Goal: Check status

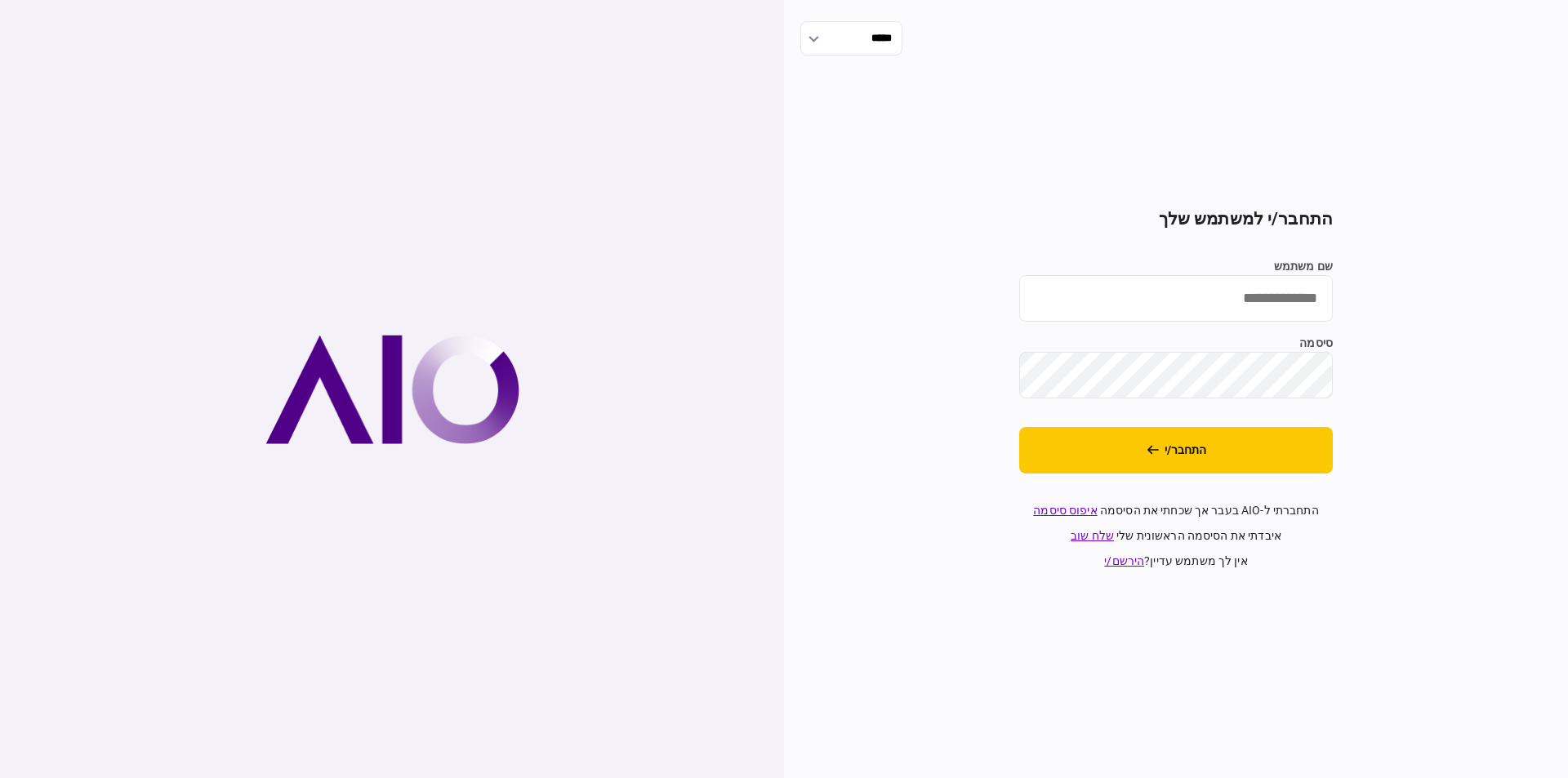
type input "********"
click at [1176, 628] on div "***** התחבר/י למשתמש שלך שם משתמש ******** סיסמה התחבר/י התחברתי ל-AIO בעבר אך …" at bounding box center [1176, 389] width 784 height 778
click at [1194, 440] on button "התחבר/י" at bounding box center [1176, 450] width 314 height 46
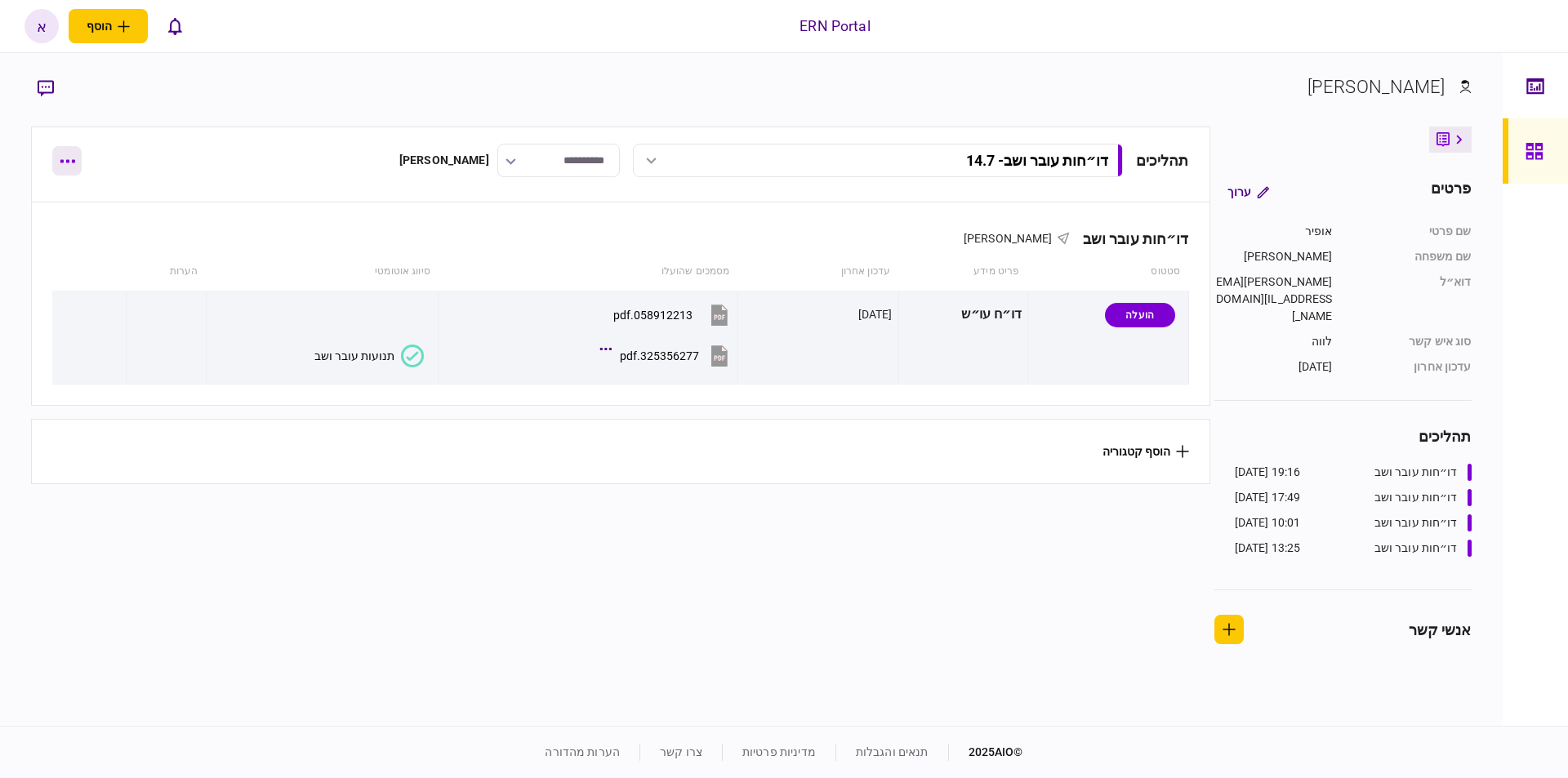
click at [62, 165] on button "button" at bounding box center [67, 161] width 30 height 30
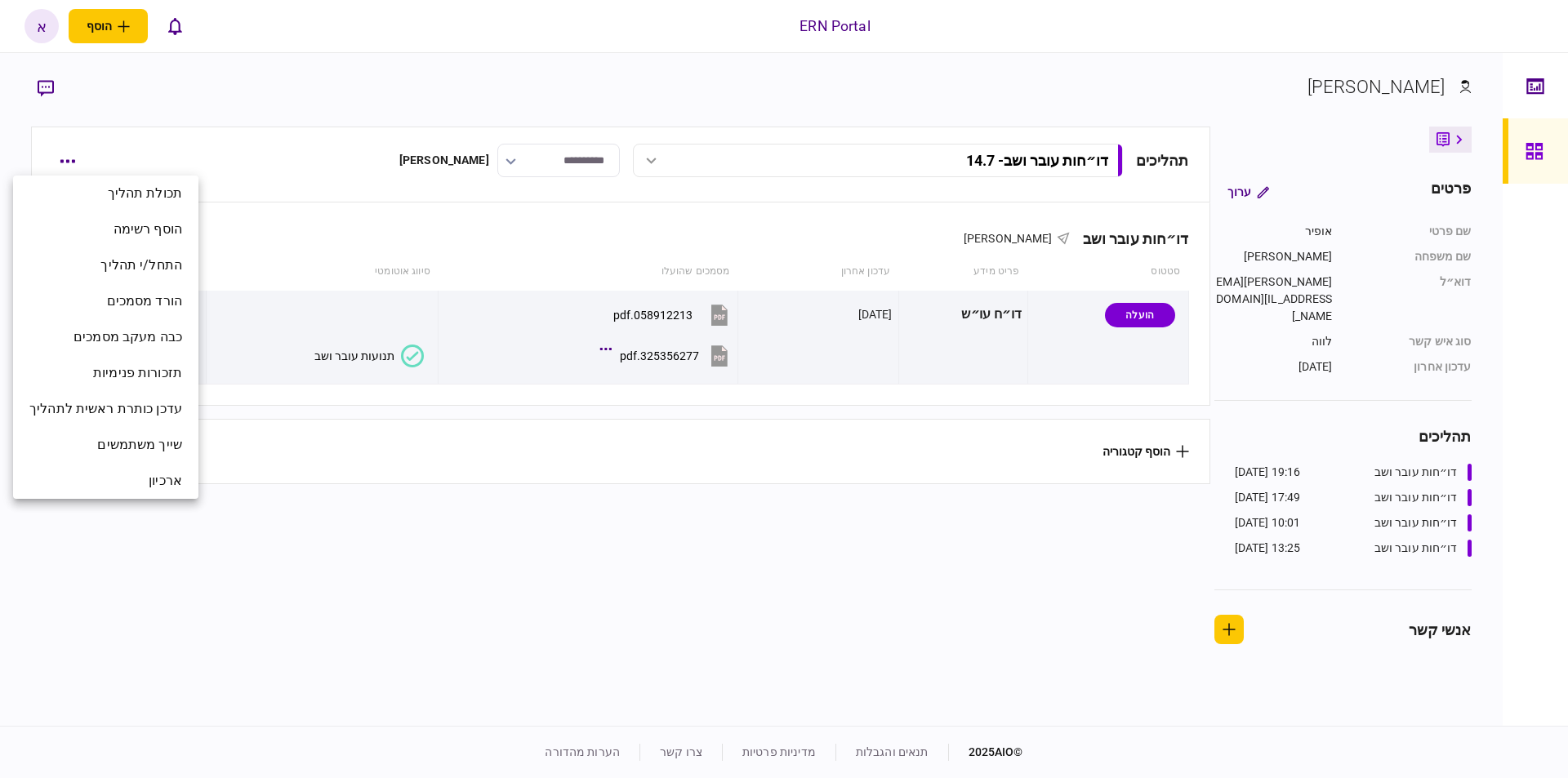
click at [266, 566] on div at bounding box center [784, 389] width 1568 height 778
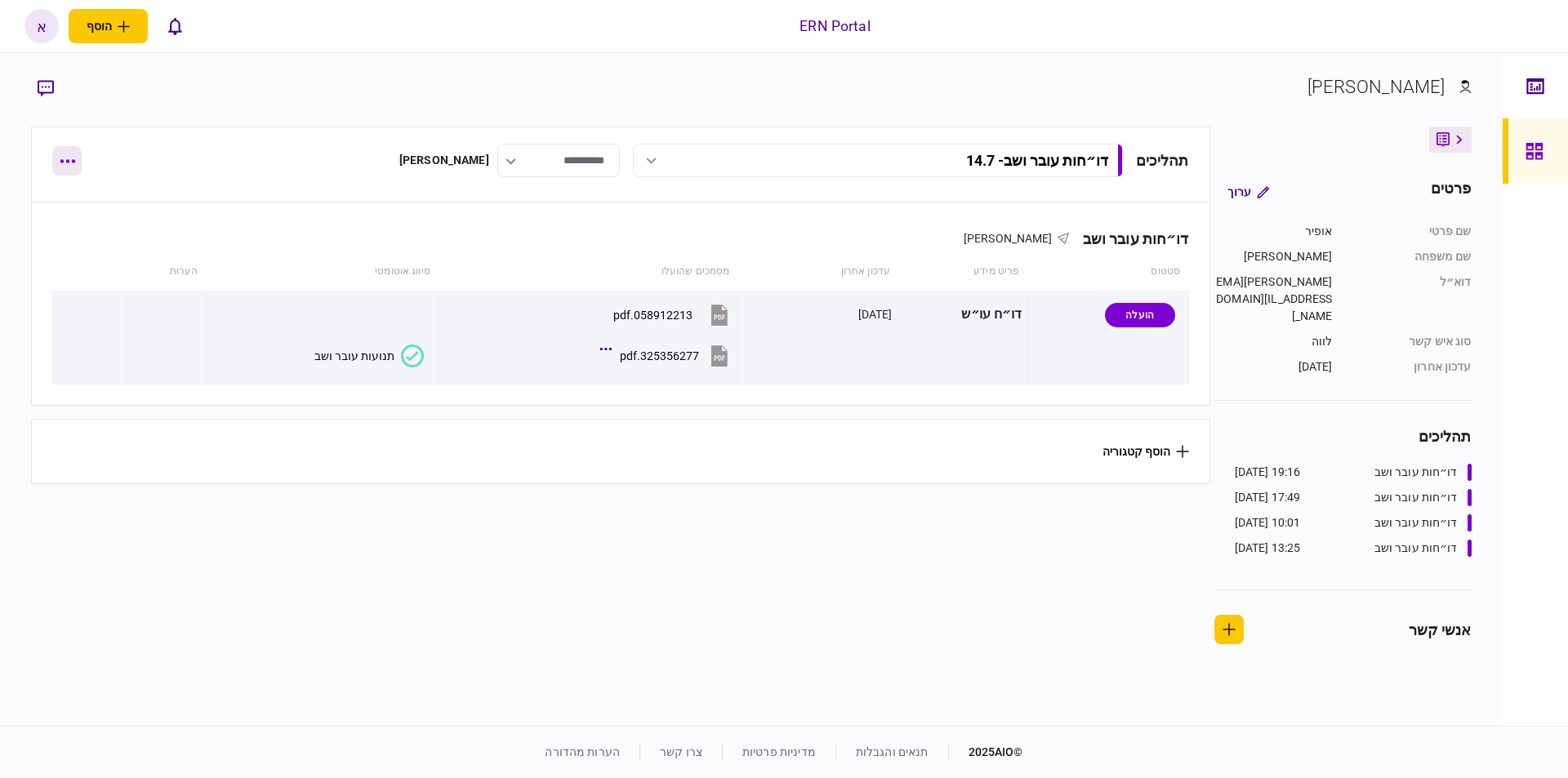
click at [69, 164] on button "button" at bounding box center [67, 161] width 30 height 30
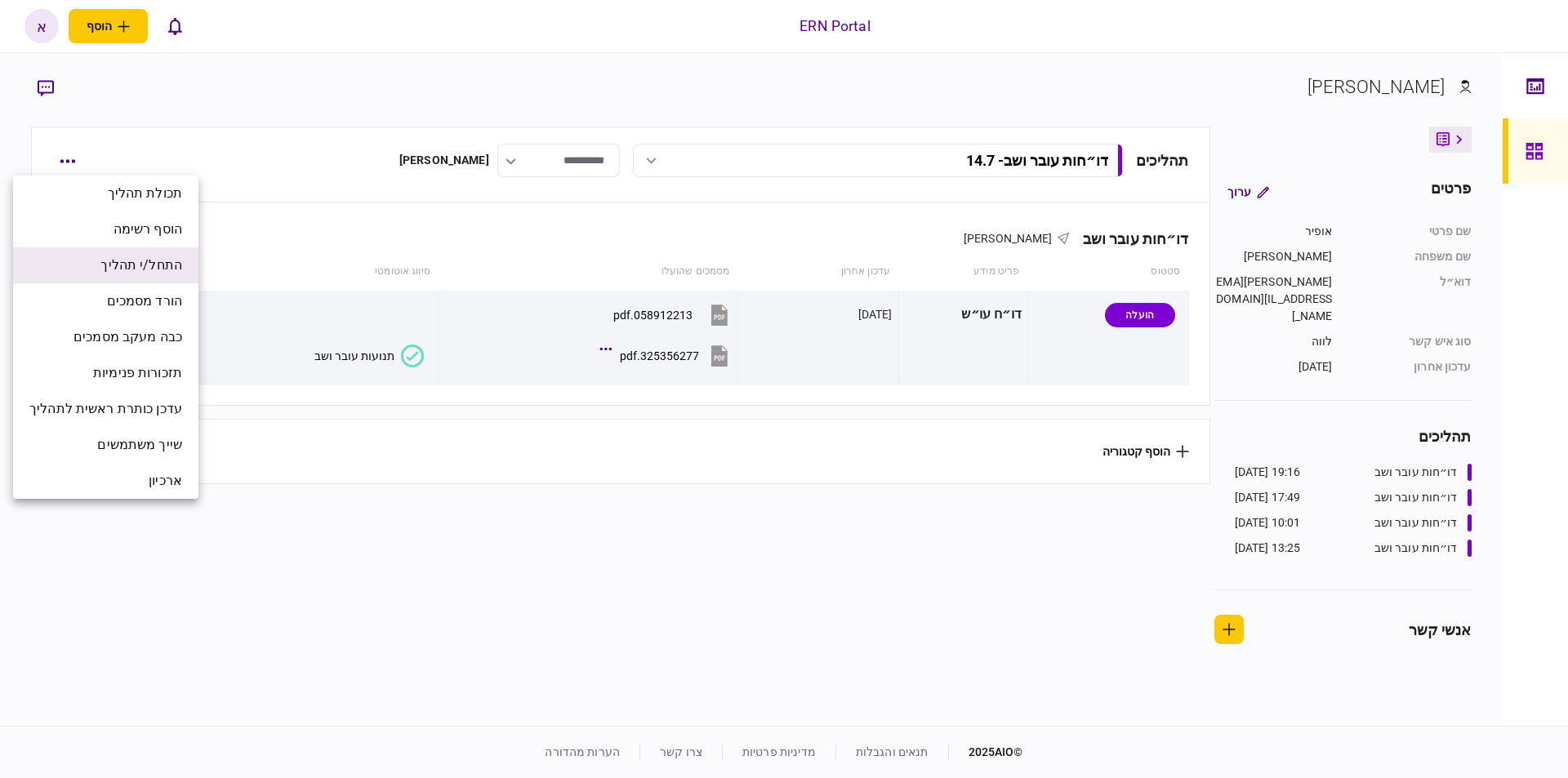
click at [126, 270] on span "התחל/י תהליך" at bounding box center [141, 265] width 82 height 20
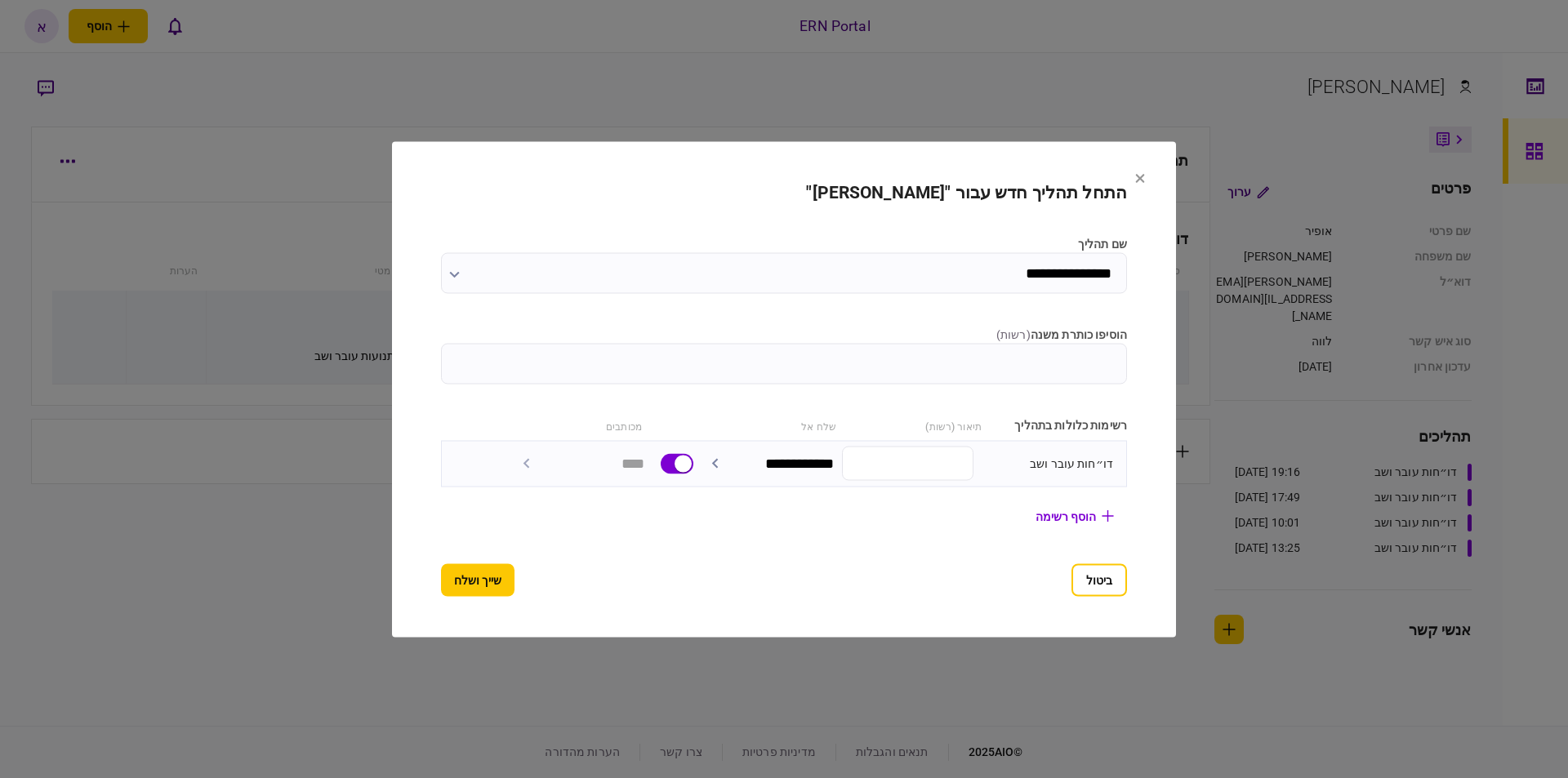
click at [969, 364] on input "הוסיפו כותרת משנה ( רשות )" at bounding box center [784, 363] width 686 height 40
type input "*******"
click at [441, 579] on button "שייך ושלח" at bounding box center [477, 580] width 74 height 33
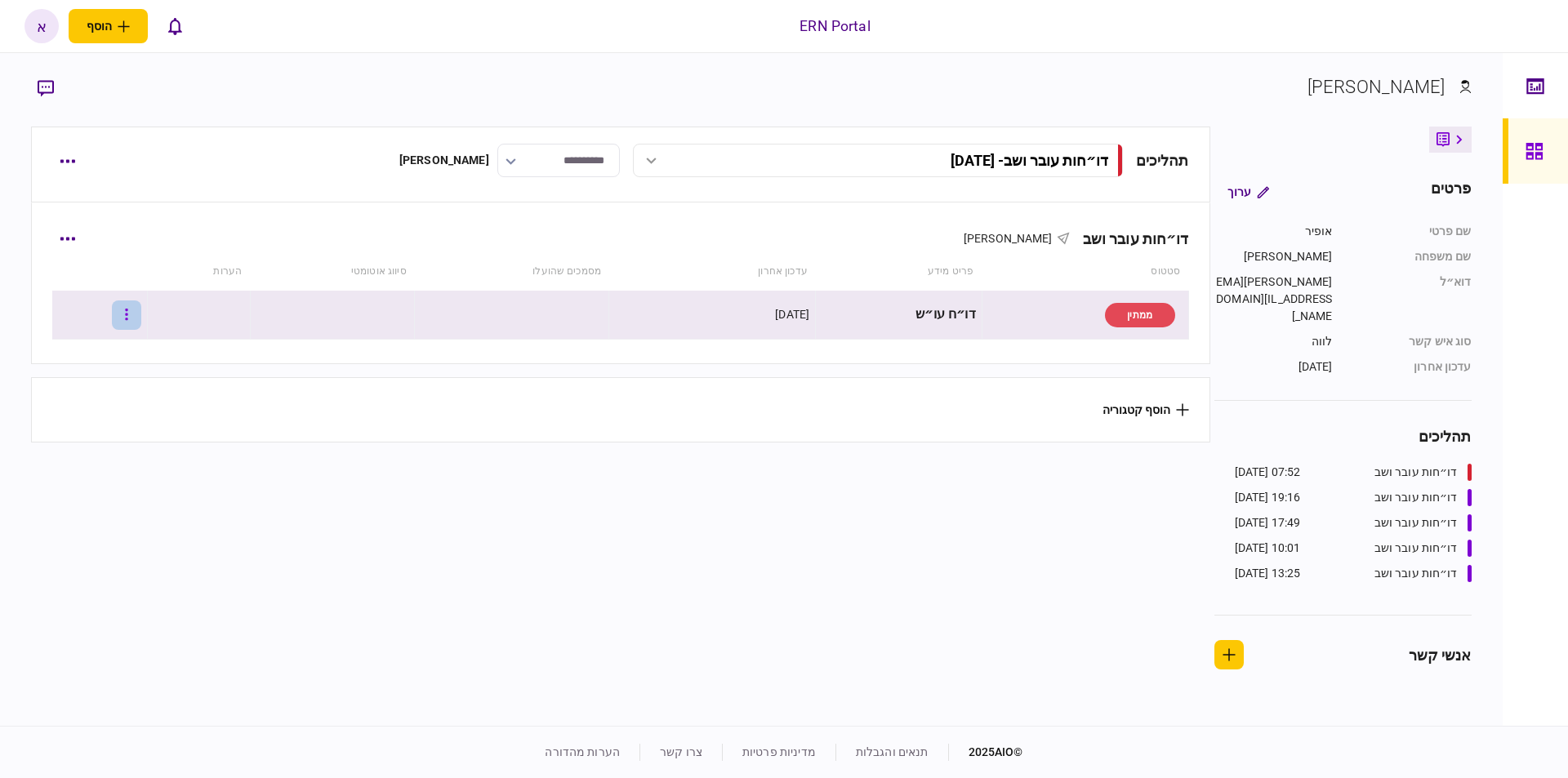
click at [128, 312] on icon "button" at bounding box center [126, 315] width 3 height 16
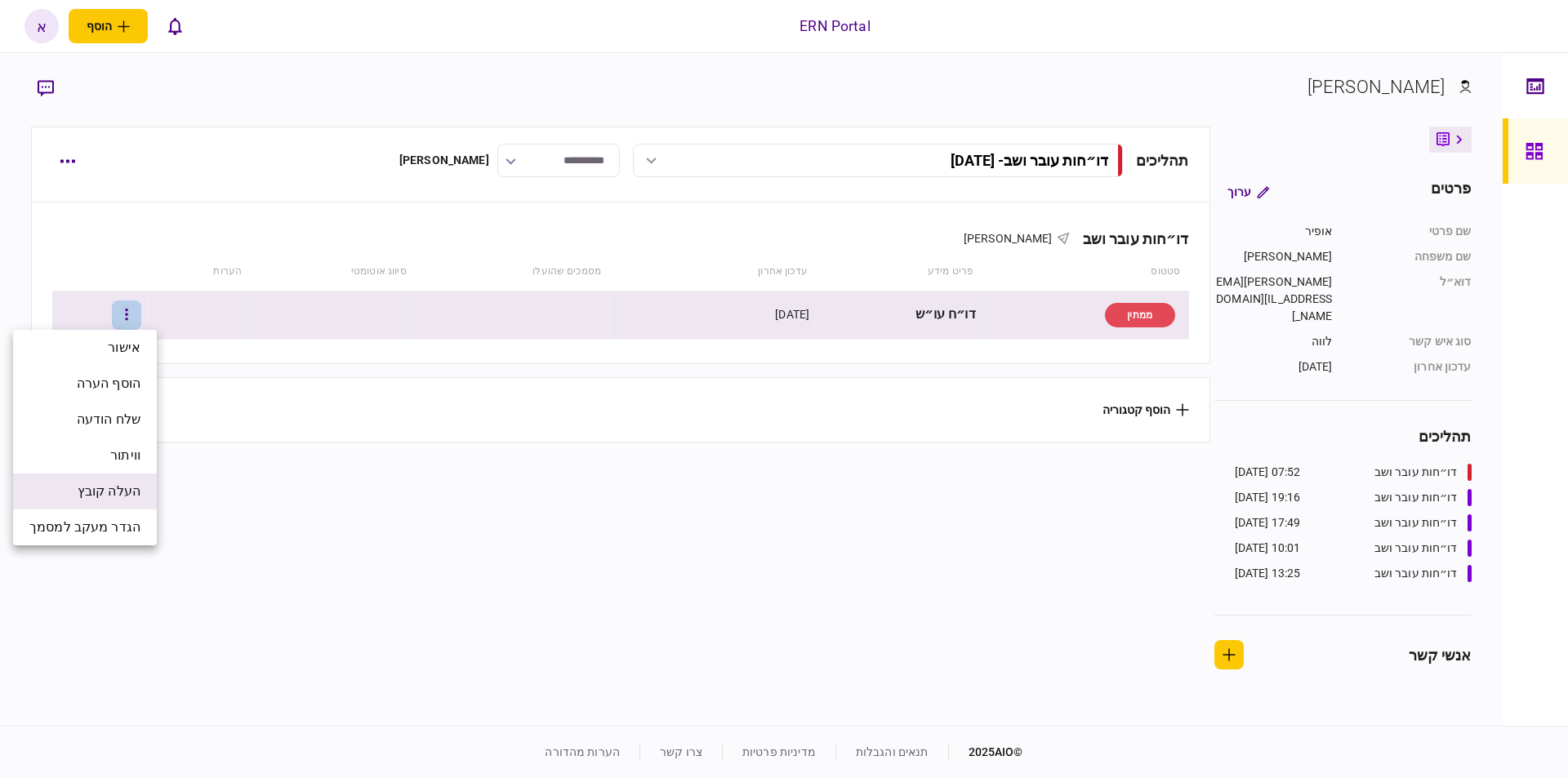
click at [137, 487] on span "העלה קובץ" at bounding box center [109, 492] width 63 height 20
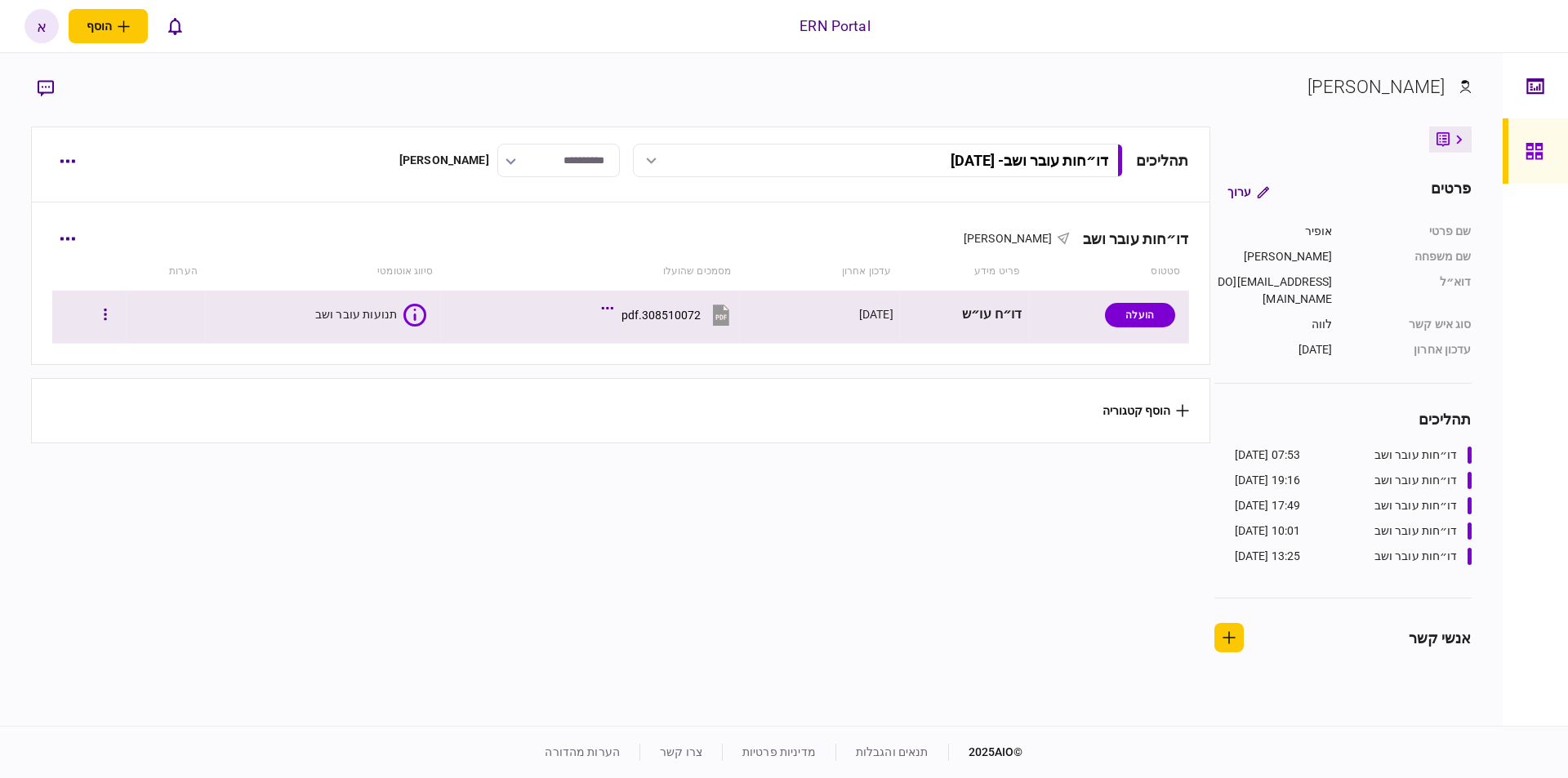
click at [407, 320] on icon at bounding box center [414, 315] width 23 height 23
click at [345, 314] on div "תנועות עובר ושב" at bounding box center [357, 315] width 83 height 17
click at [407, 310] on text "1/3" at bounding box center [412, 315] width 13 height 11
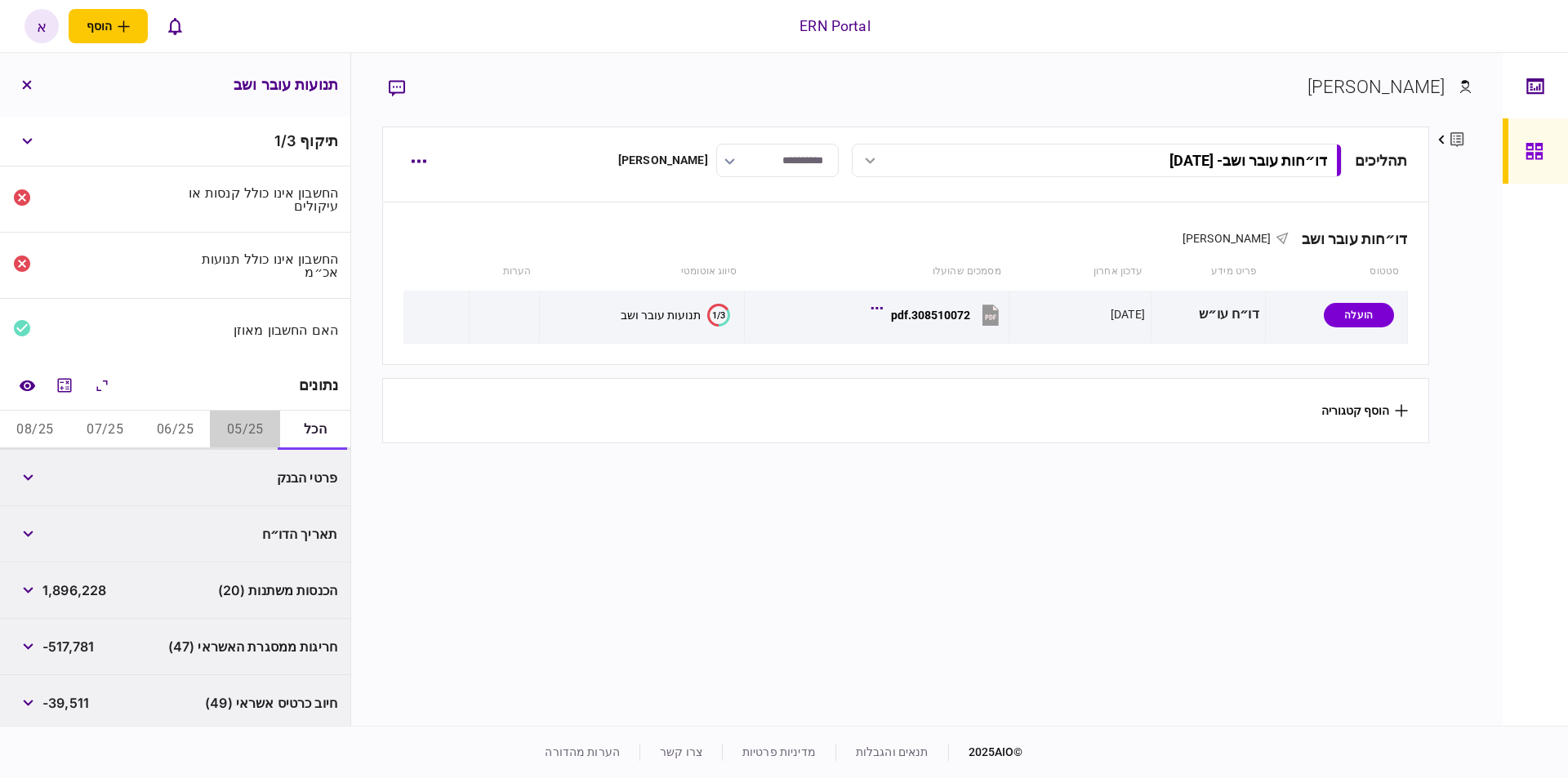
click at [221, 425] on button "05/25" at bounding box center [245, 431] width 70 height 39
click at [35, 466] on button "button" at bounding box center [28, 478] width 30 height 30
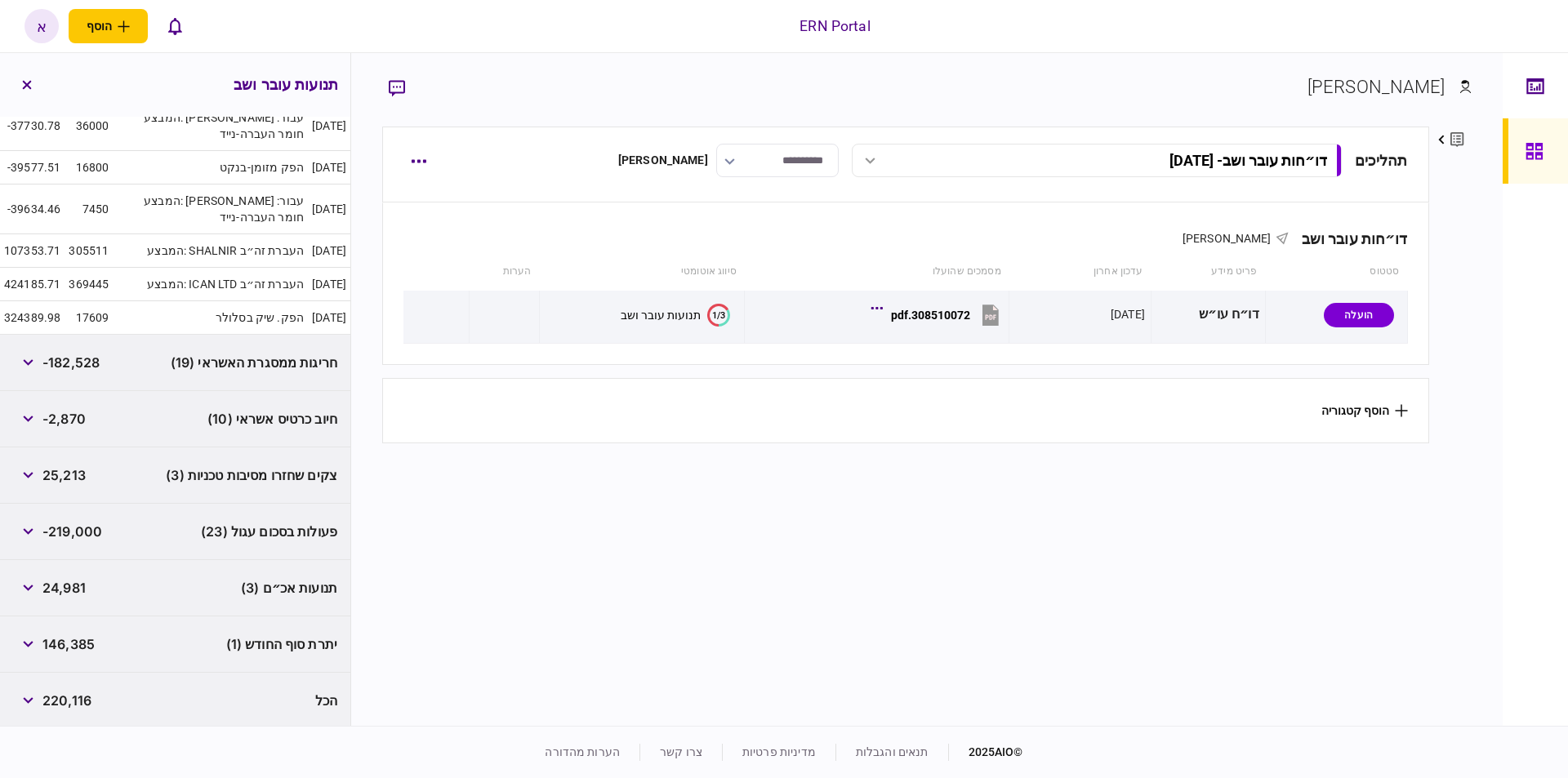
scroll to position [197, 0]
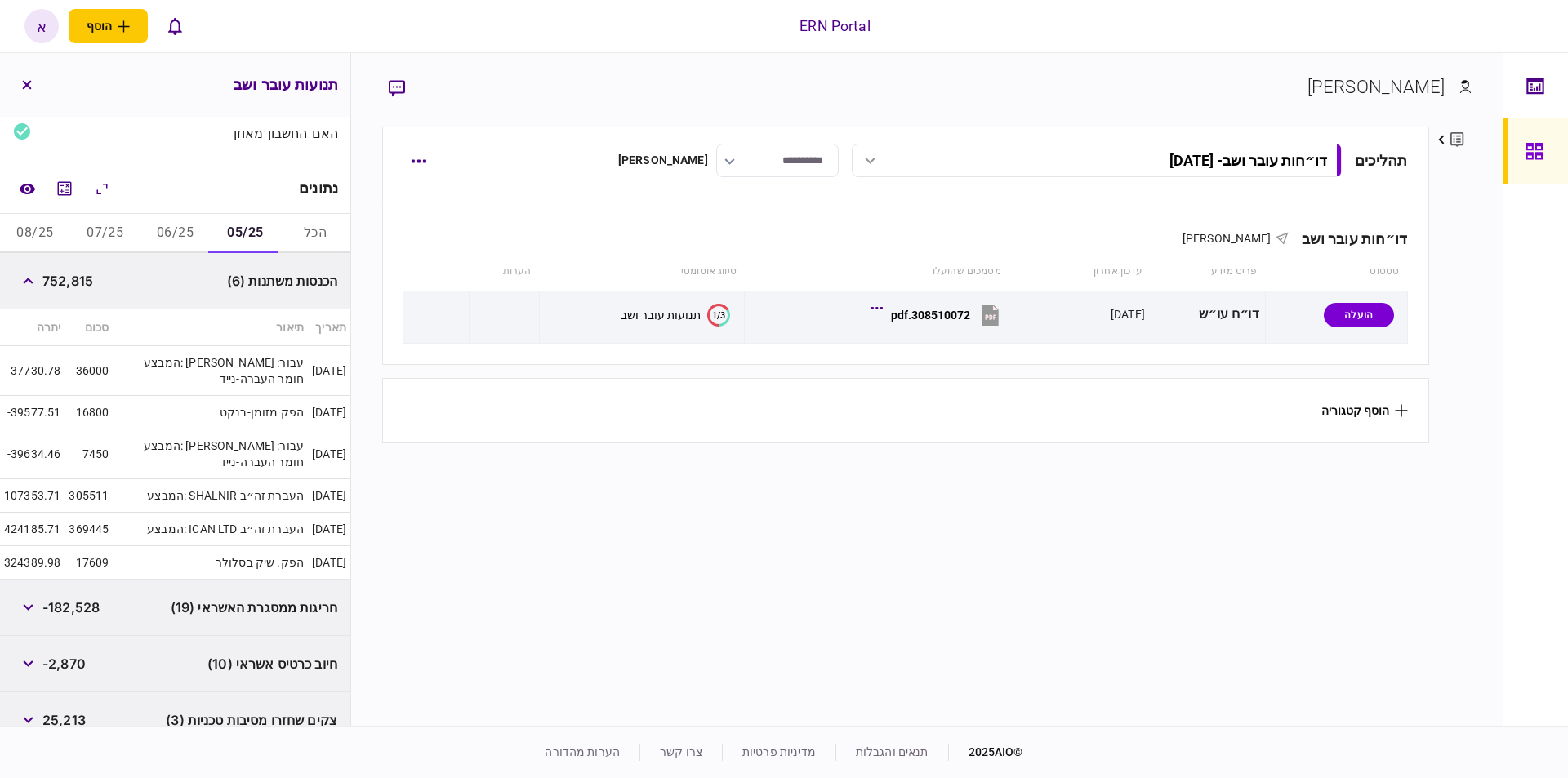
click at [210, 389] on td "המבצע: גאבר מונזר עבור: חומר העברה-נייד" at bounding box center [210, 371] width 195 height 50
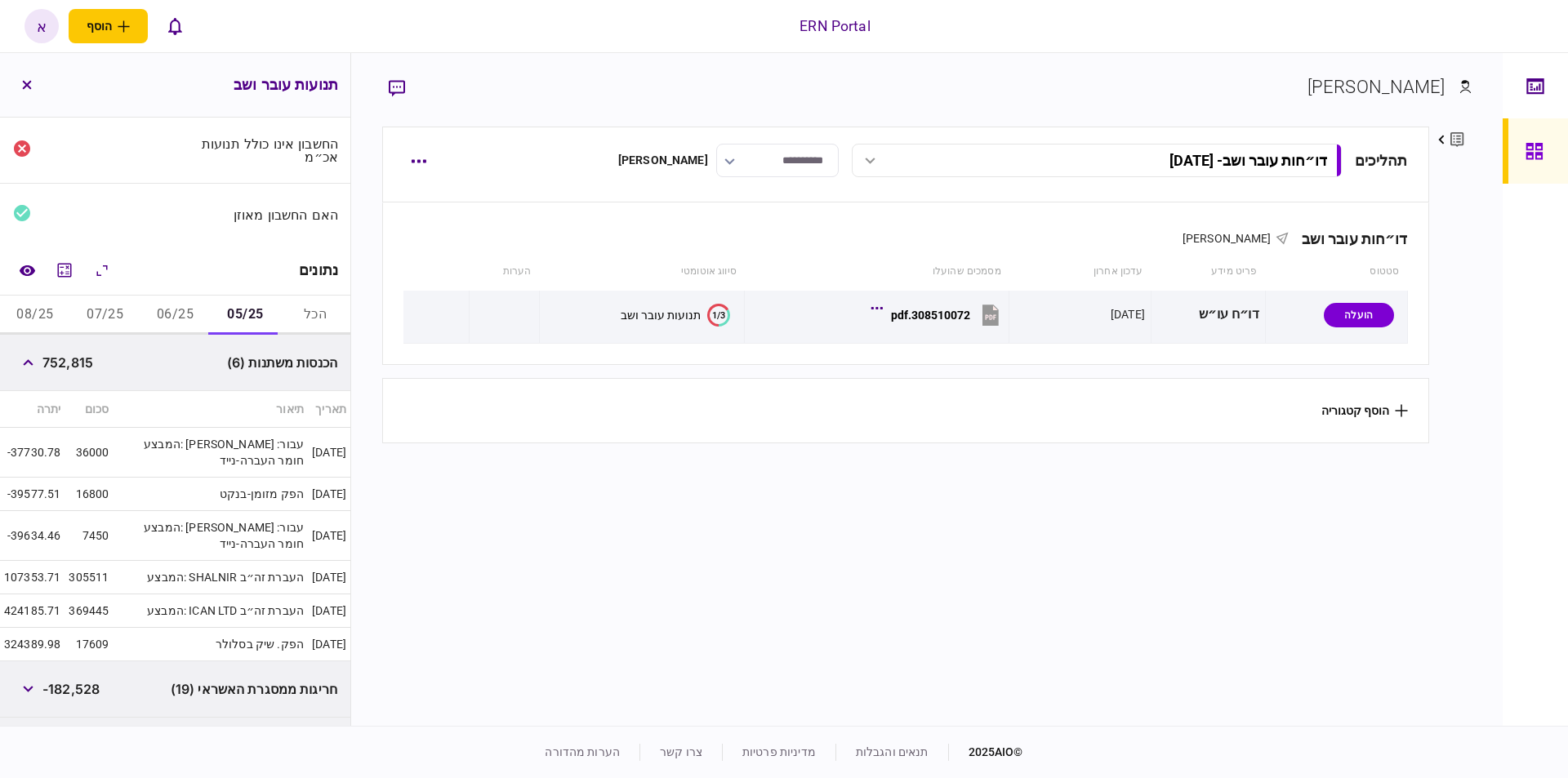
scroll to position [34, 0]
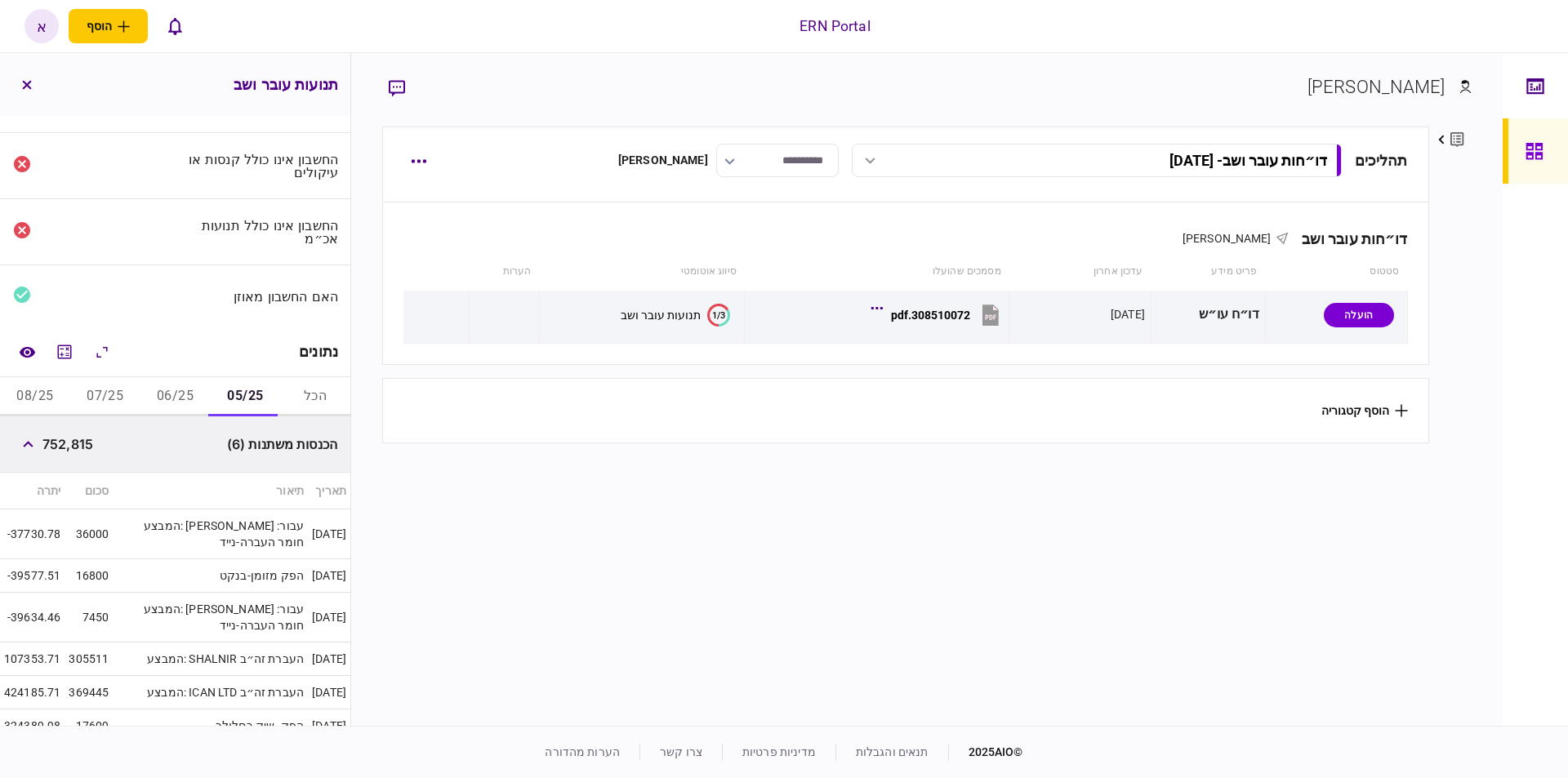
click at [194, 383] on button "06/25" at bounding box center [175, 397] width 70 height 39
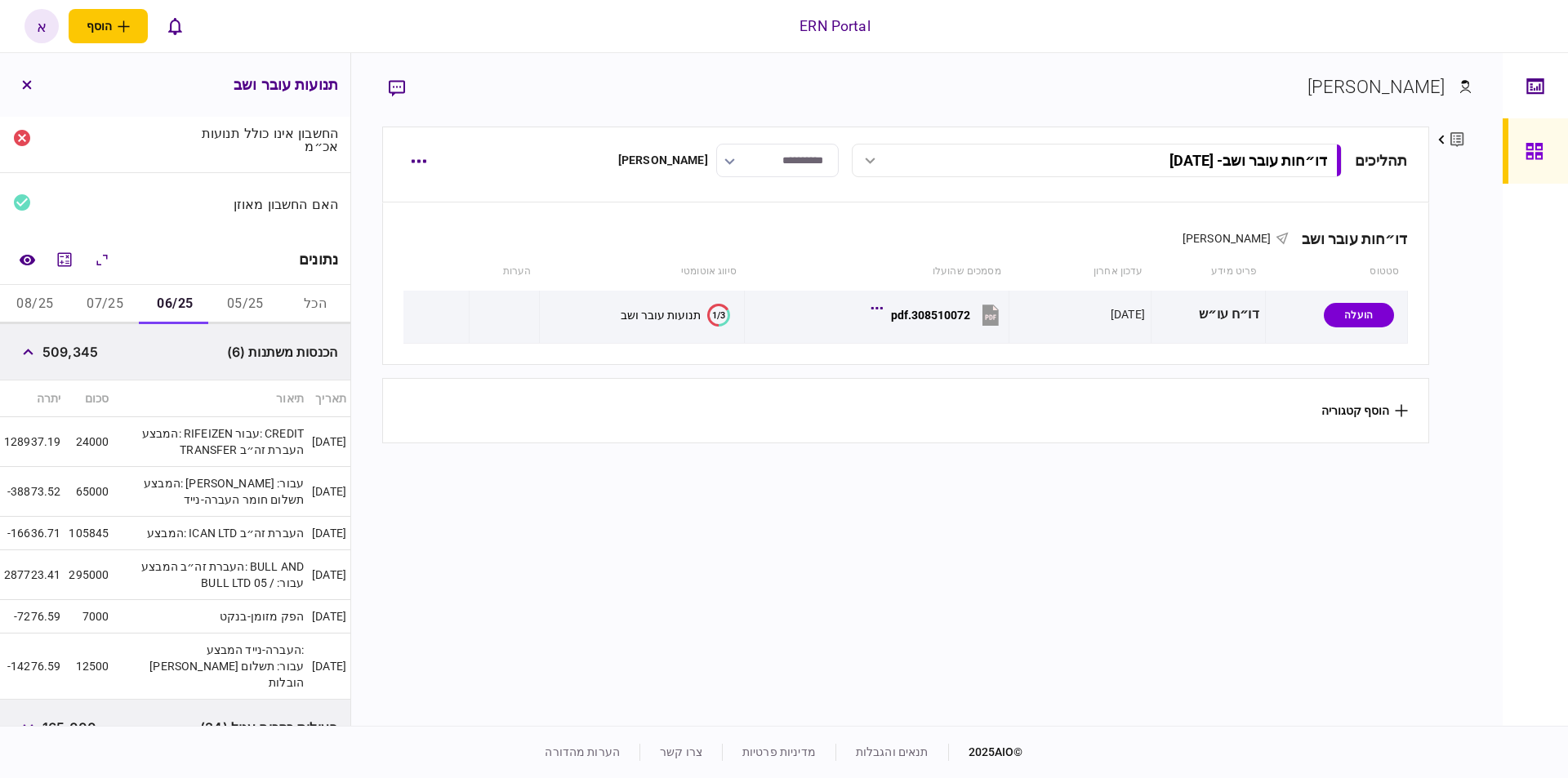
scroll to position [219, 0]
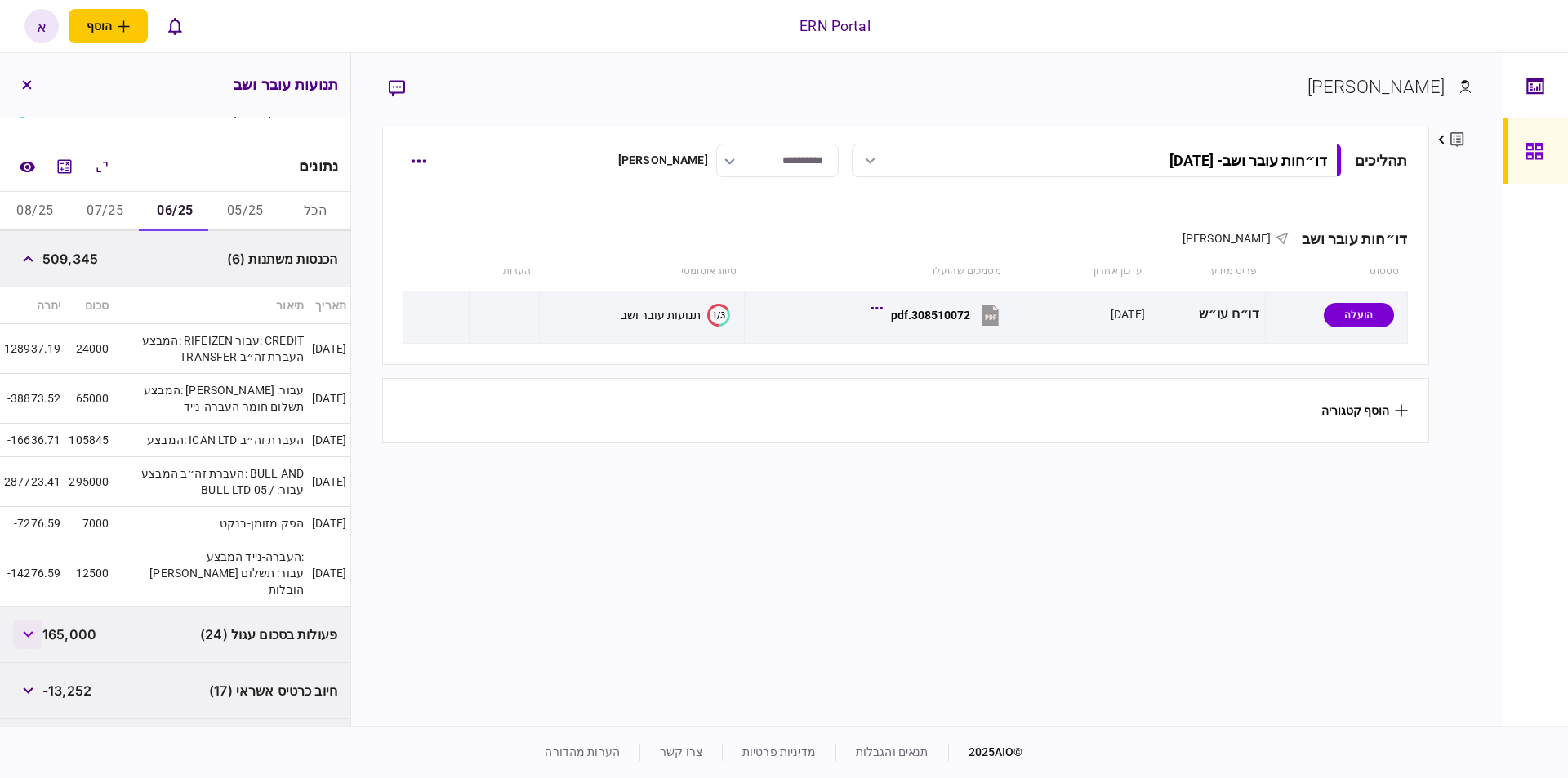
click at [39, 620] on button "button" at bounding box center [28, 635] width 30 height 30
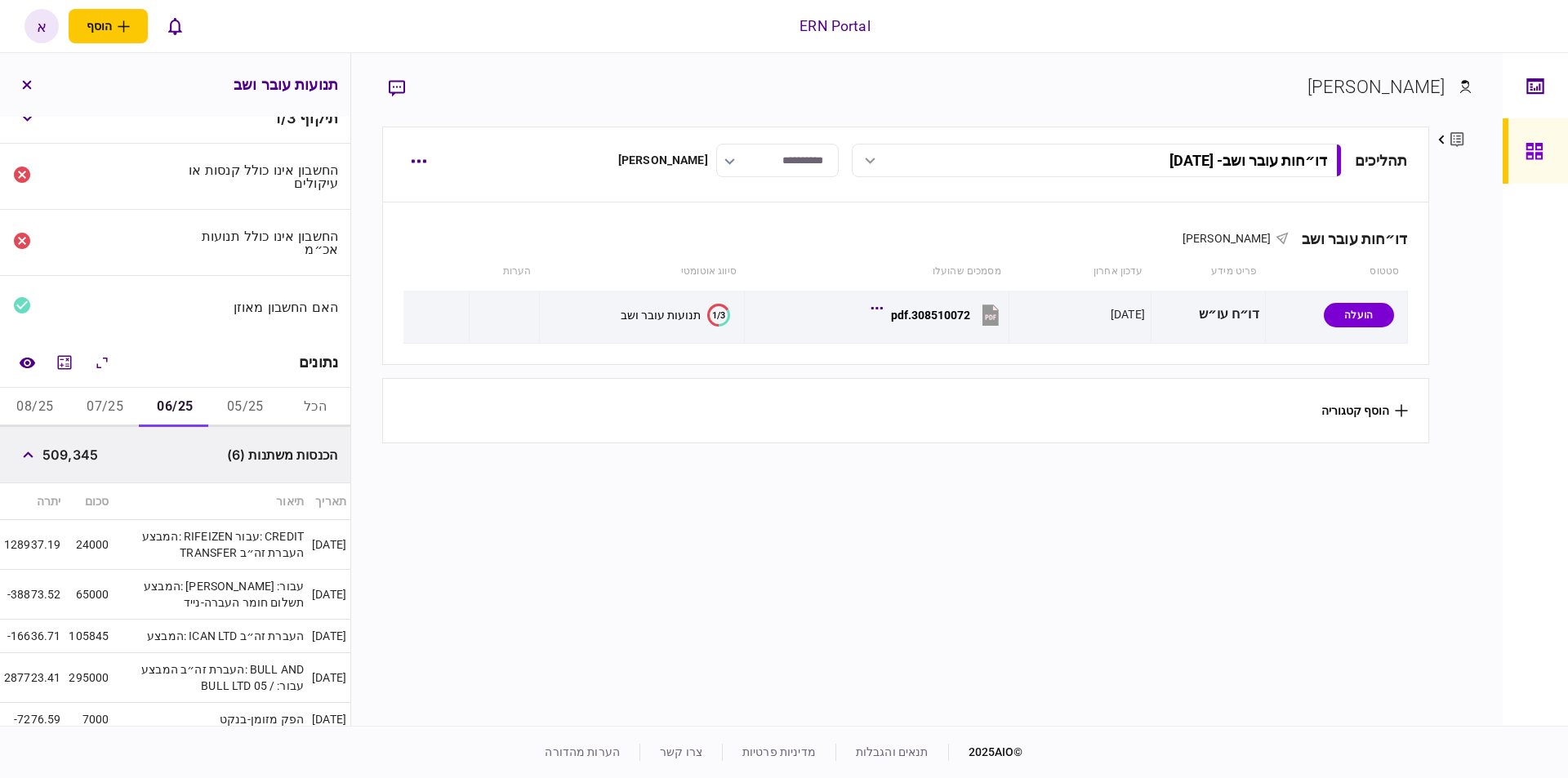
scroll to position [0, 0]
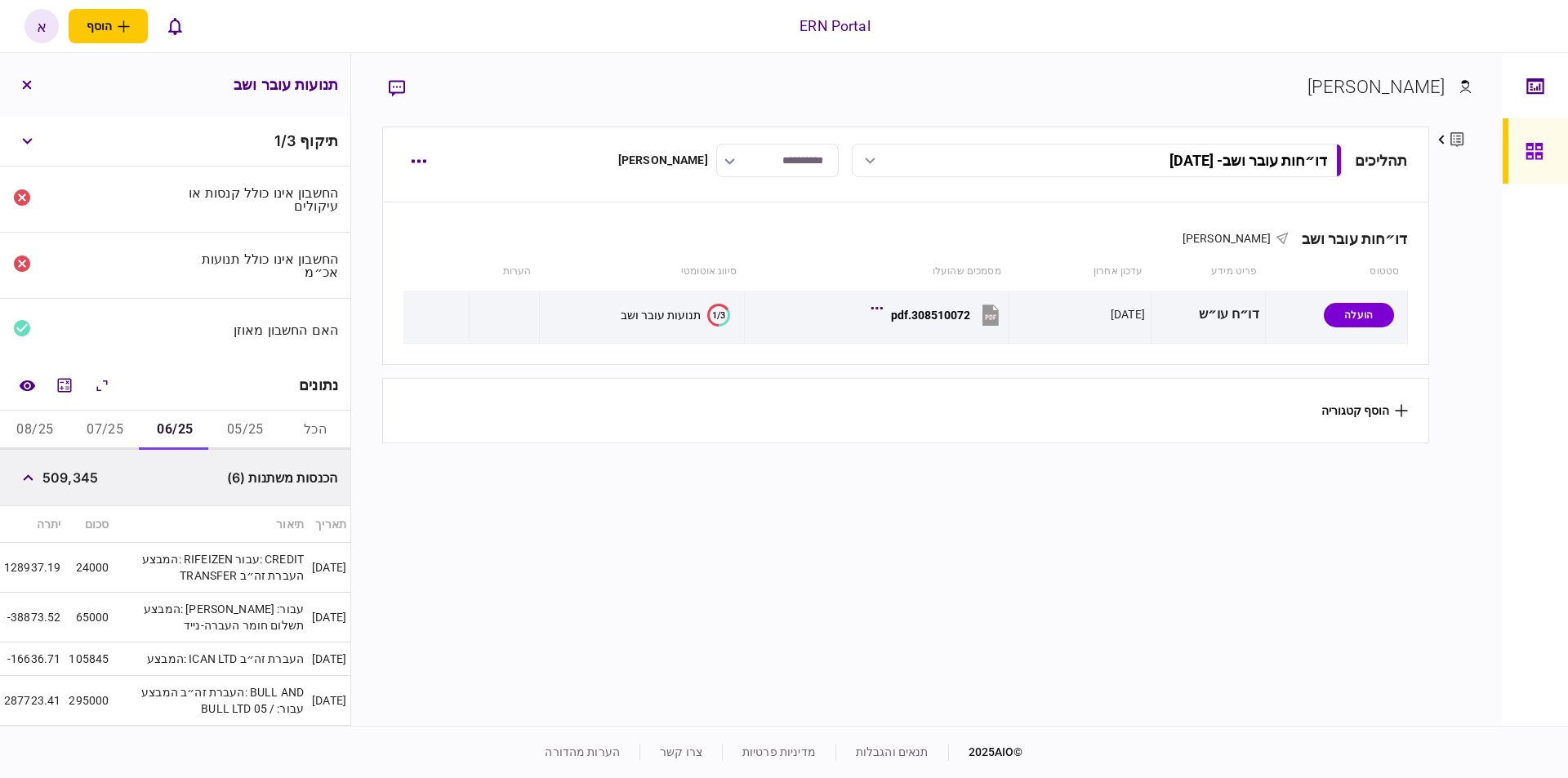
click at [249, 415] on button "05/25" at bounding box center [245, 431] width 70 height 39
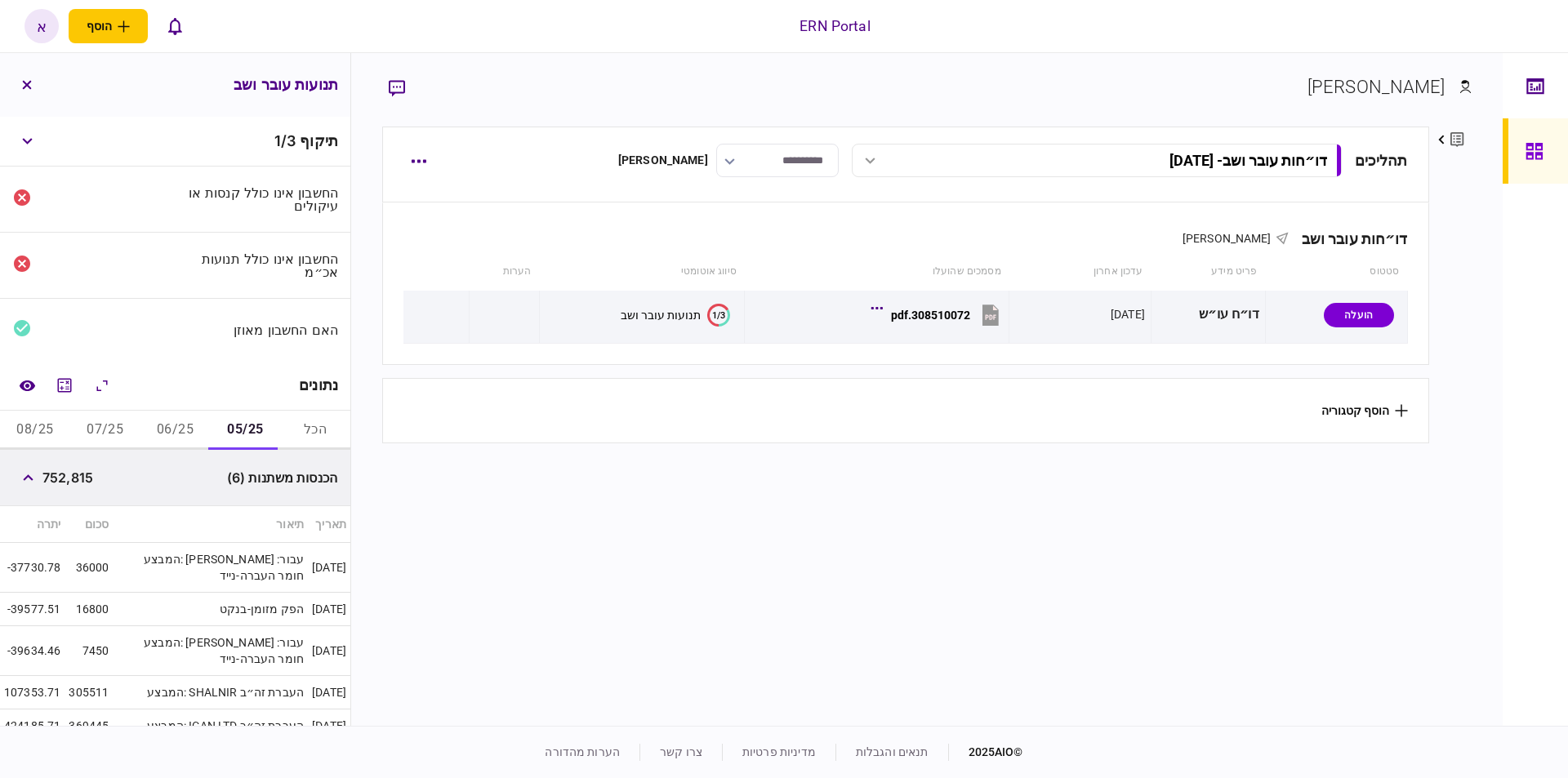
click at [164, 427] on button "06/25" at bounding box center [175, 431] width 70 height 39
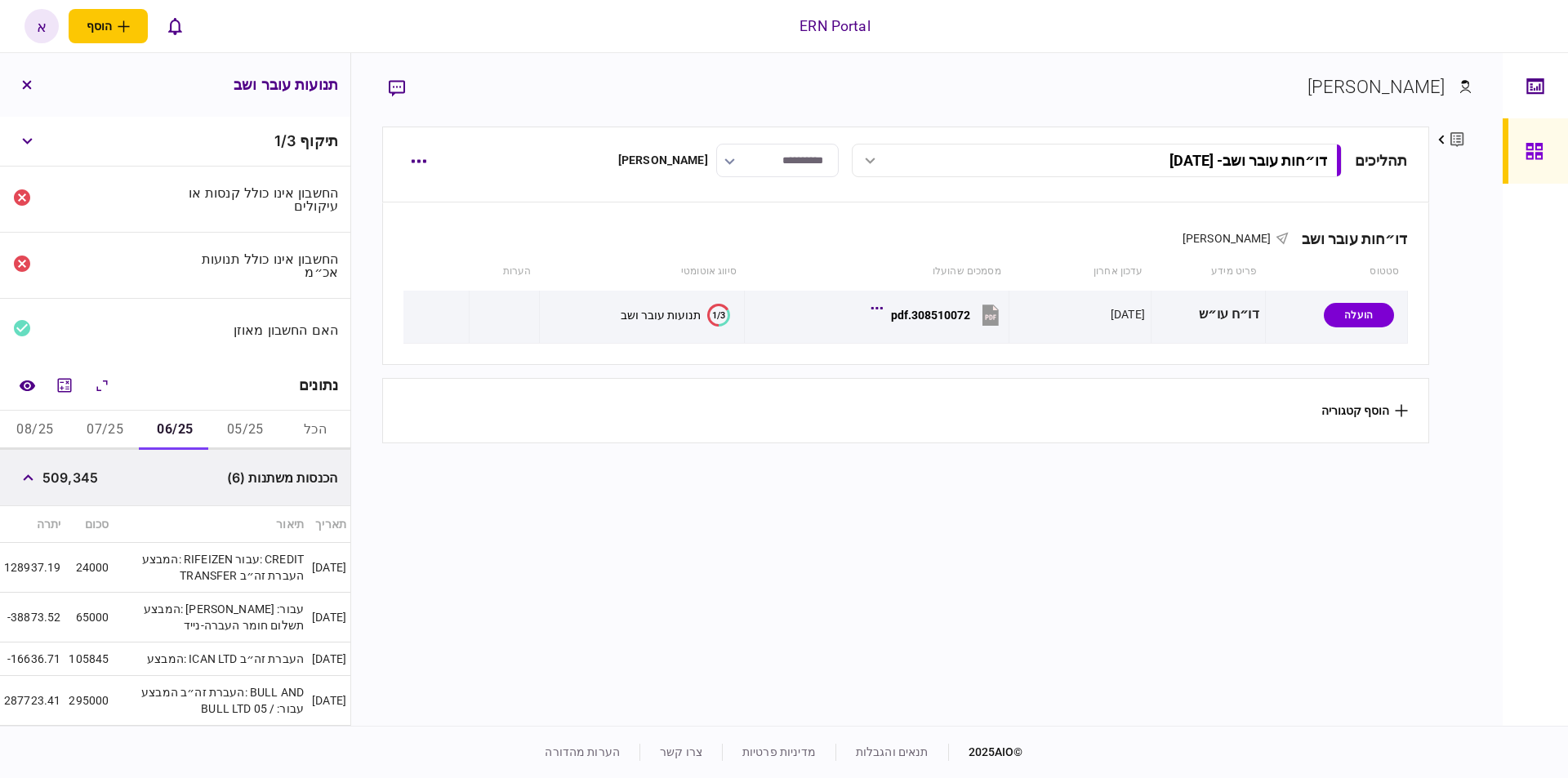
click at [108, 431] on button "07/25" at bounding box center [105, 431] width 70 height 39
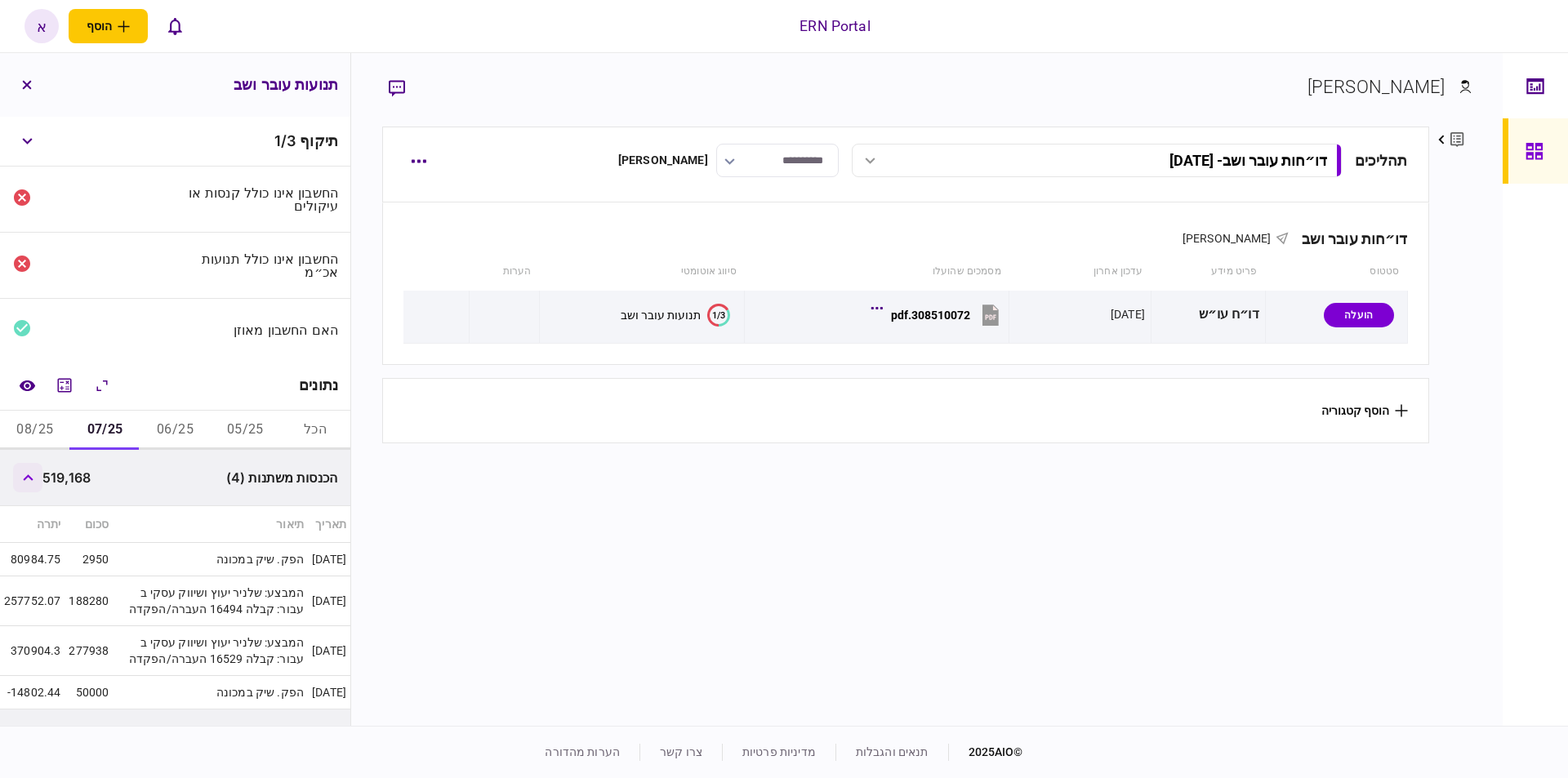
click at [36, 474] on button "button" at bounding box center [28, 478] width 30 height 30
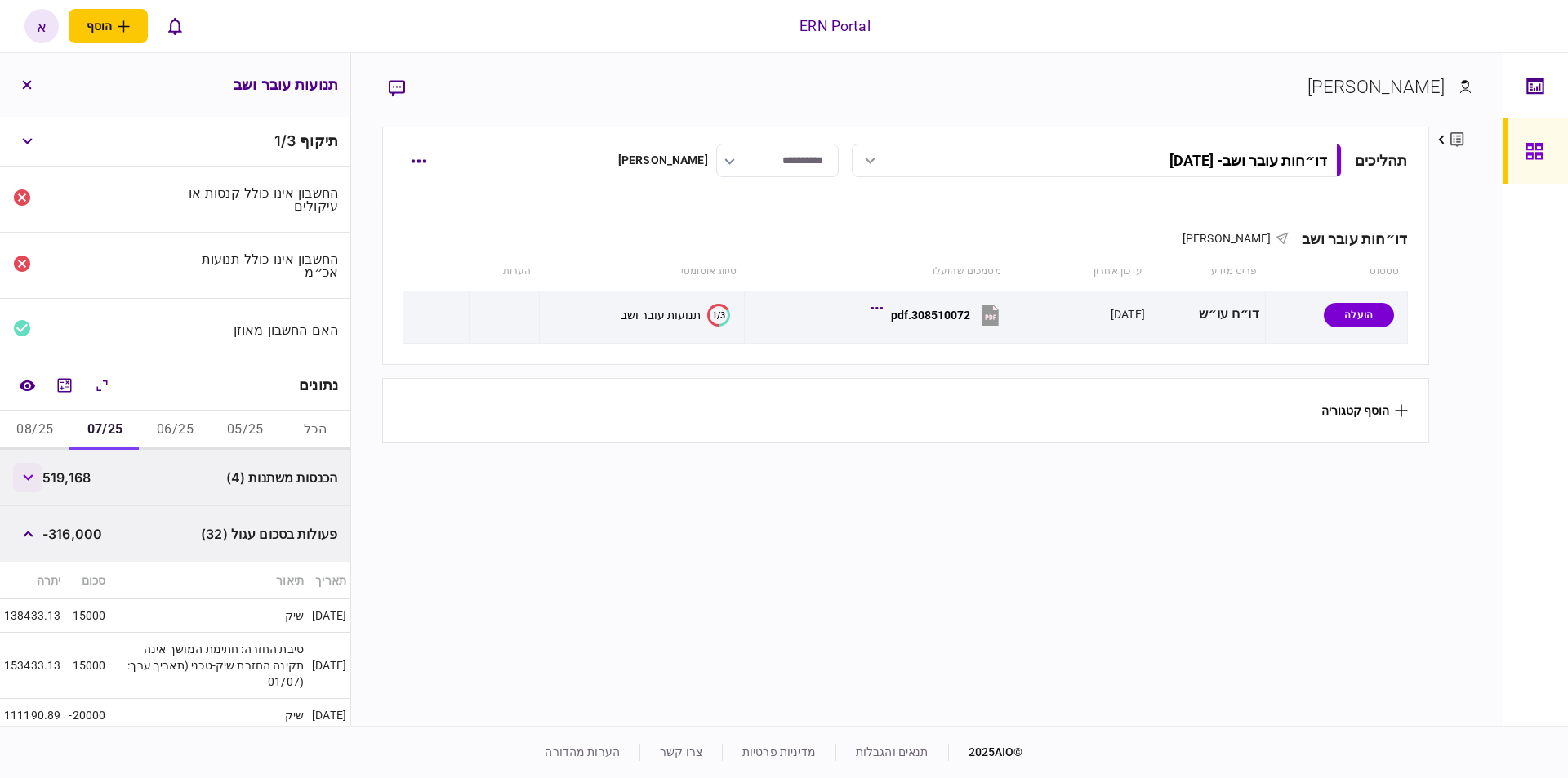
click at [34, 474] on icon "button" at bounding box center [28, 477] width 11 height 7
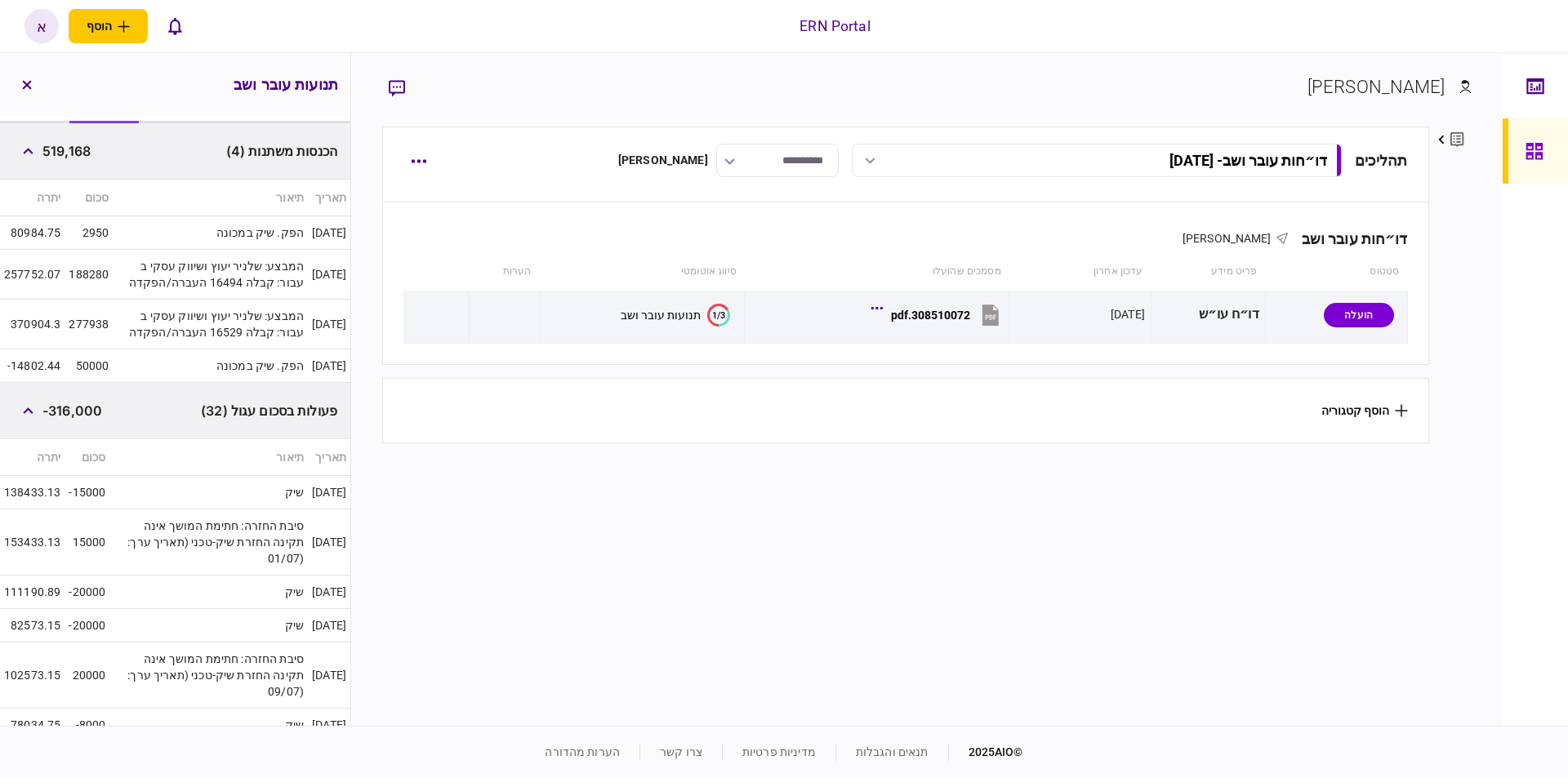
scroll to position [82, 0]
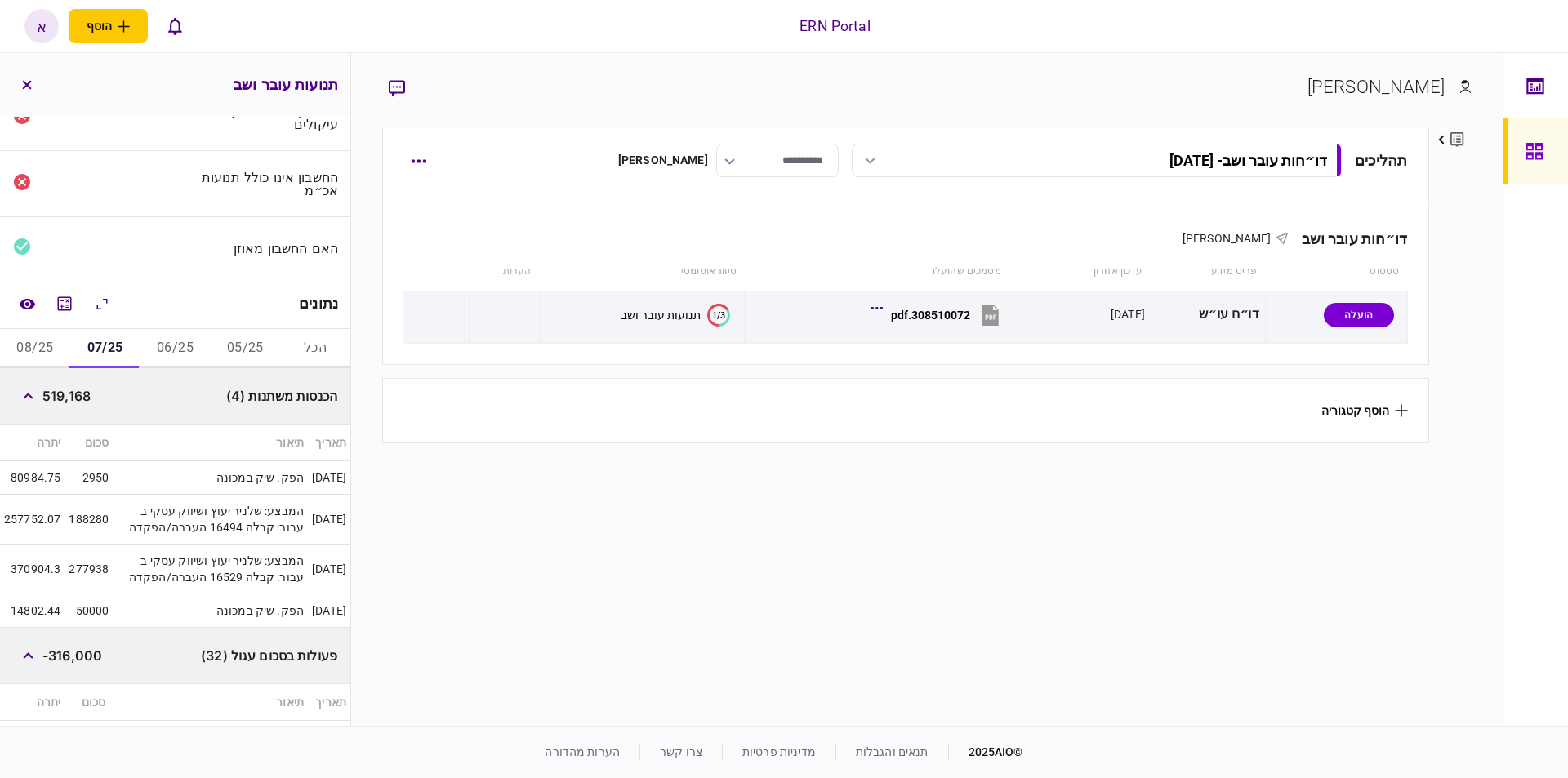
click at [33, 340] on button "08/25" at bounding box center [35, 349] width 70 height 39
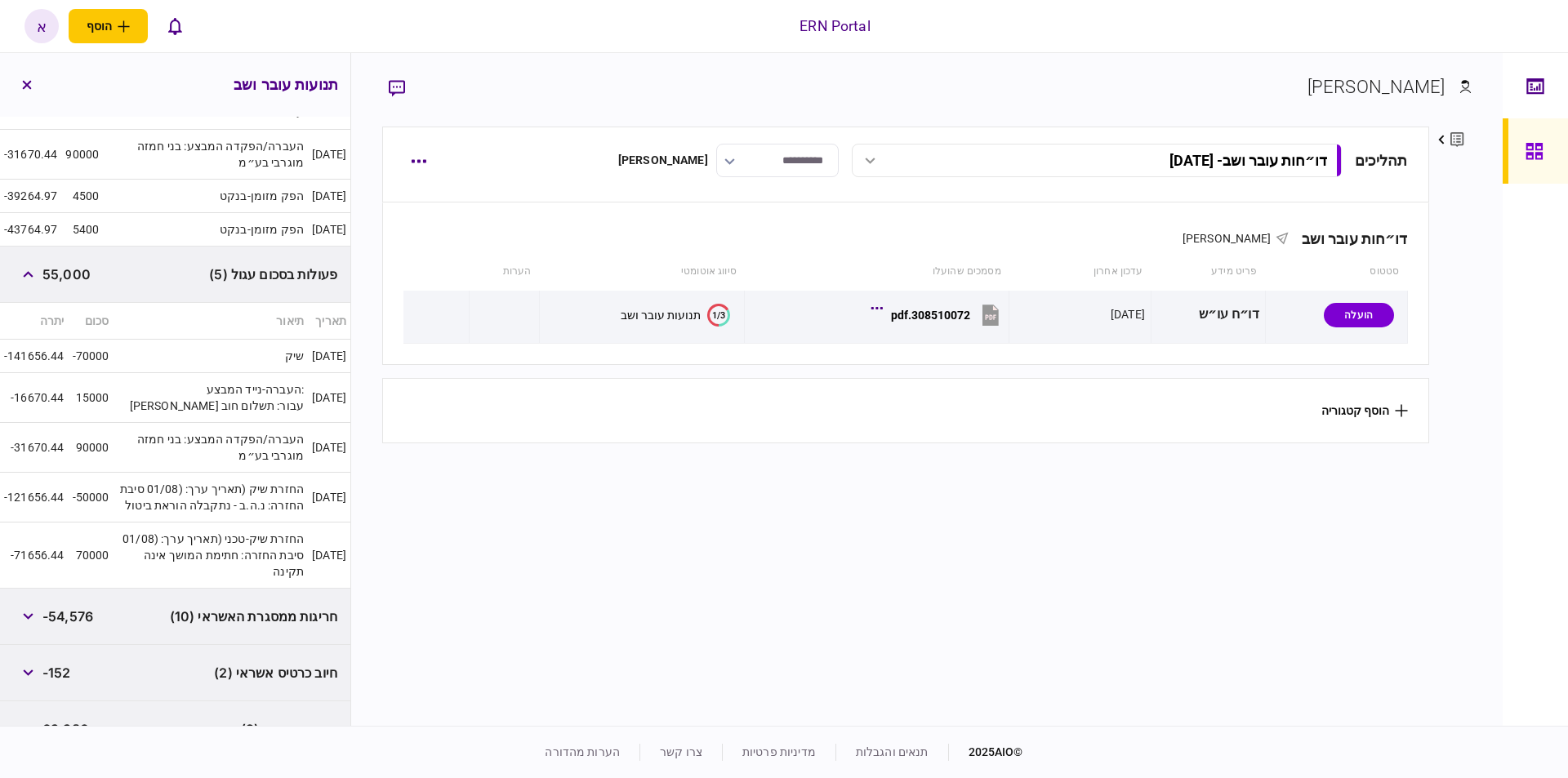
scroll to position [382, 0]
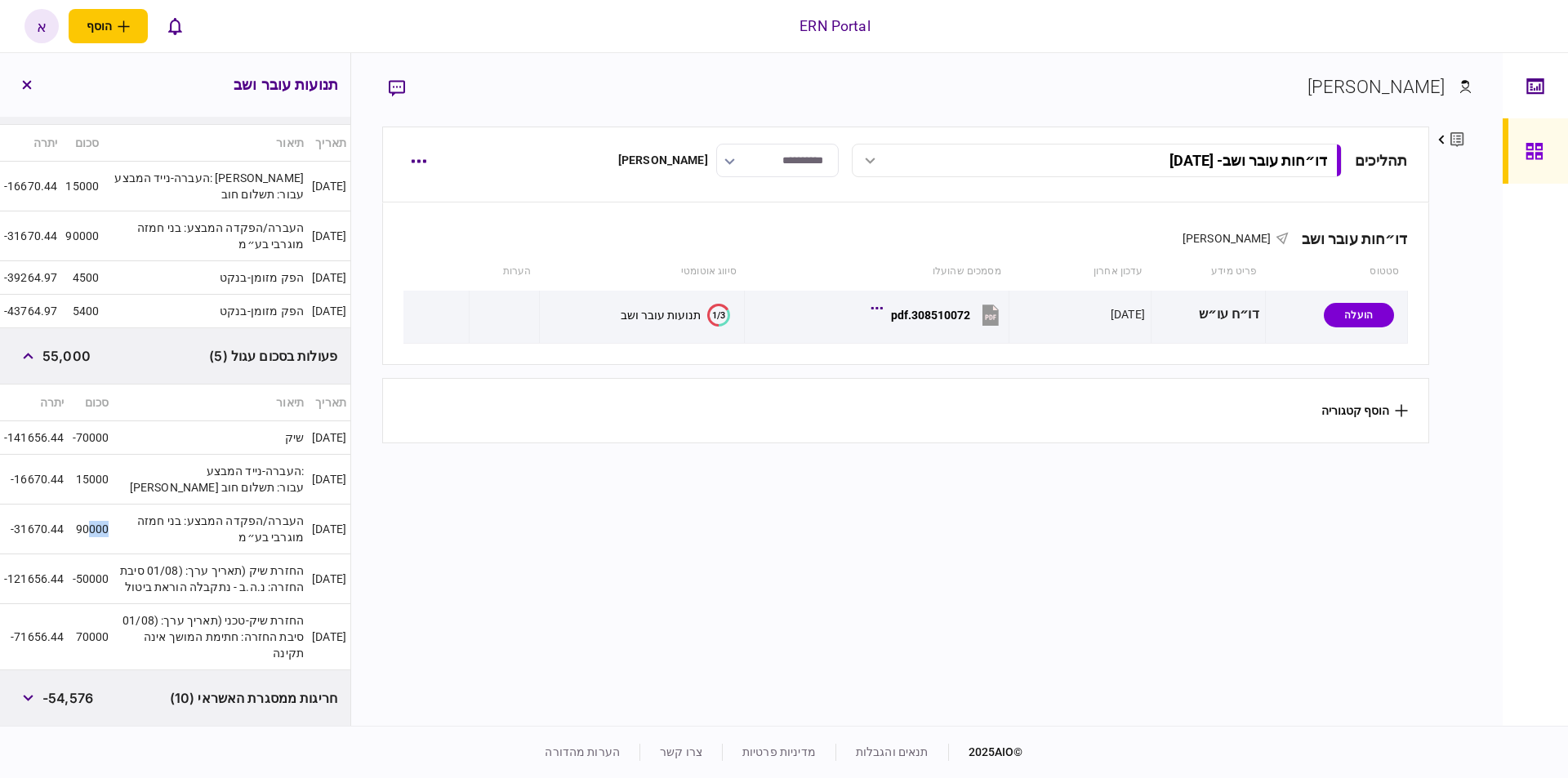
drag, startPoint x: 112, startPoint y: 525, endPoint x: 93, endPoint y: 532, distance: 20.2
click at [93, 532] on td "90000" at bounding box center [92, 530] width 45 height 50
click at [37, 354] on button "button" at bounding box center [28, 356] width 30 height 30
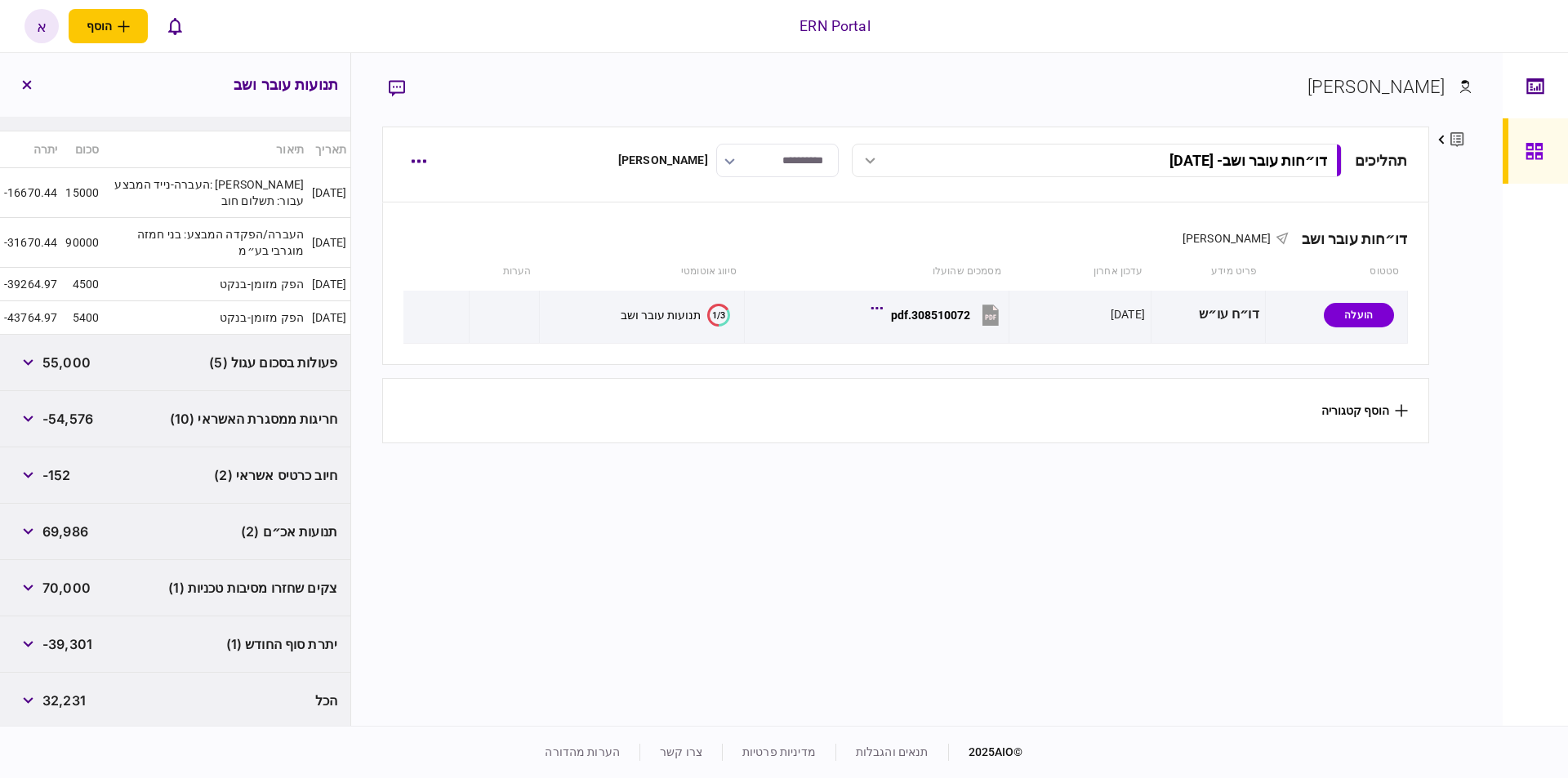
scroll to position [0, 0]
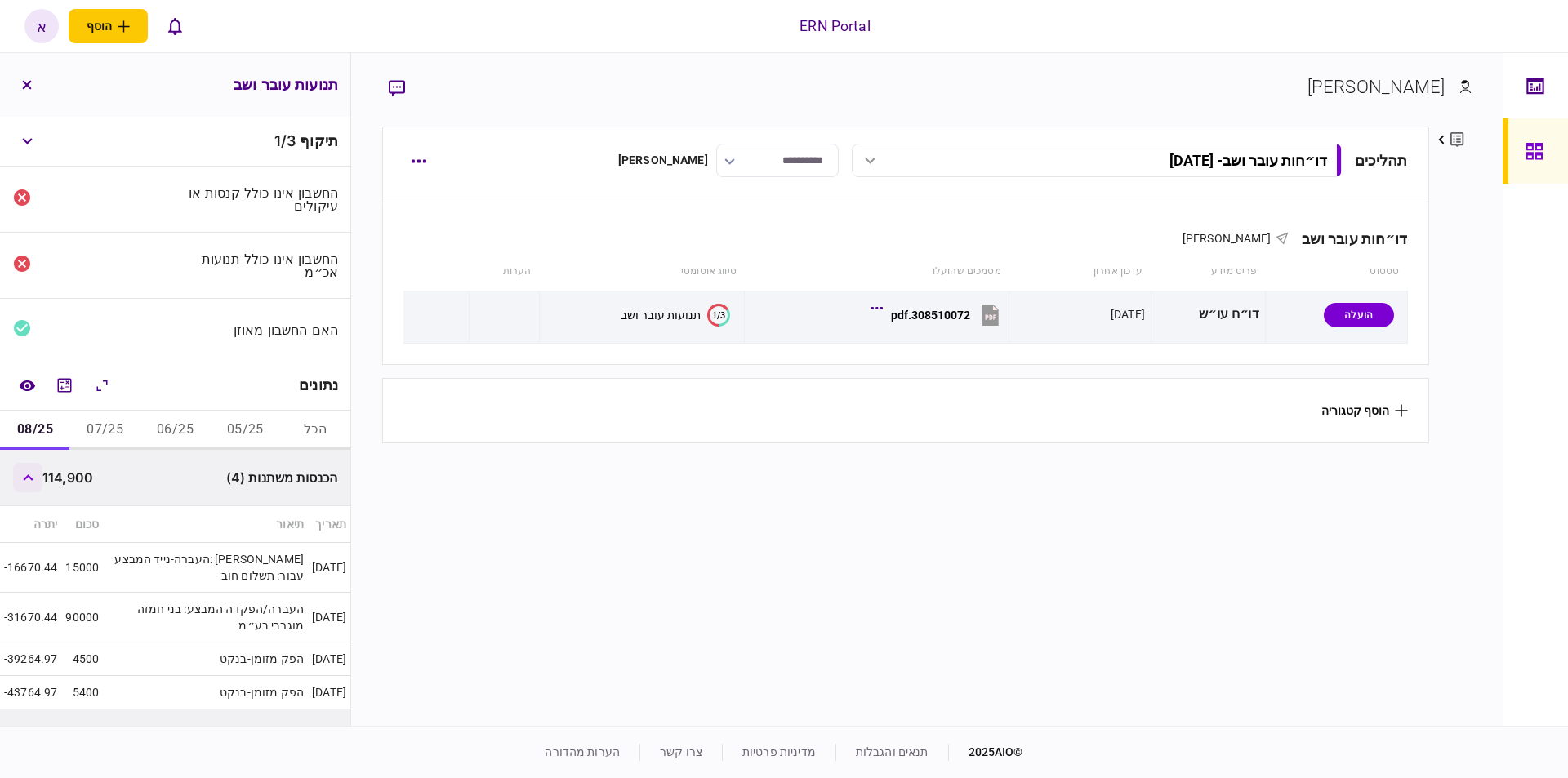
click at [25, 478] on button "button" at bounding box center [28, 478] width 30 height 30
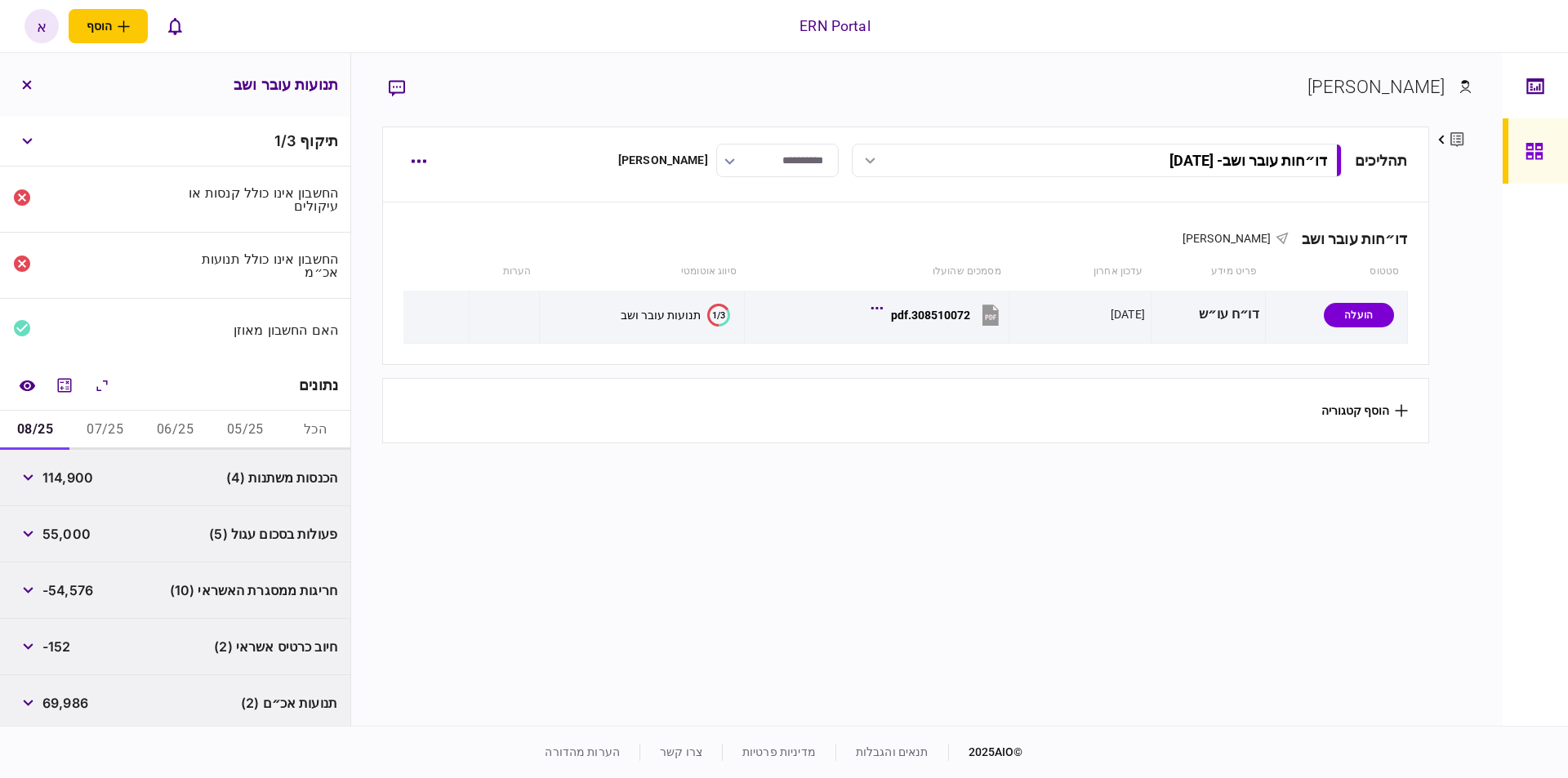
scroll to position [93, 0]
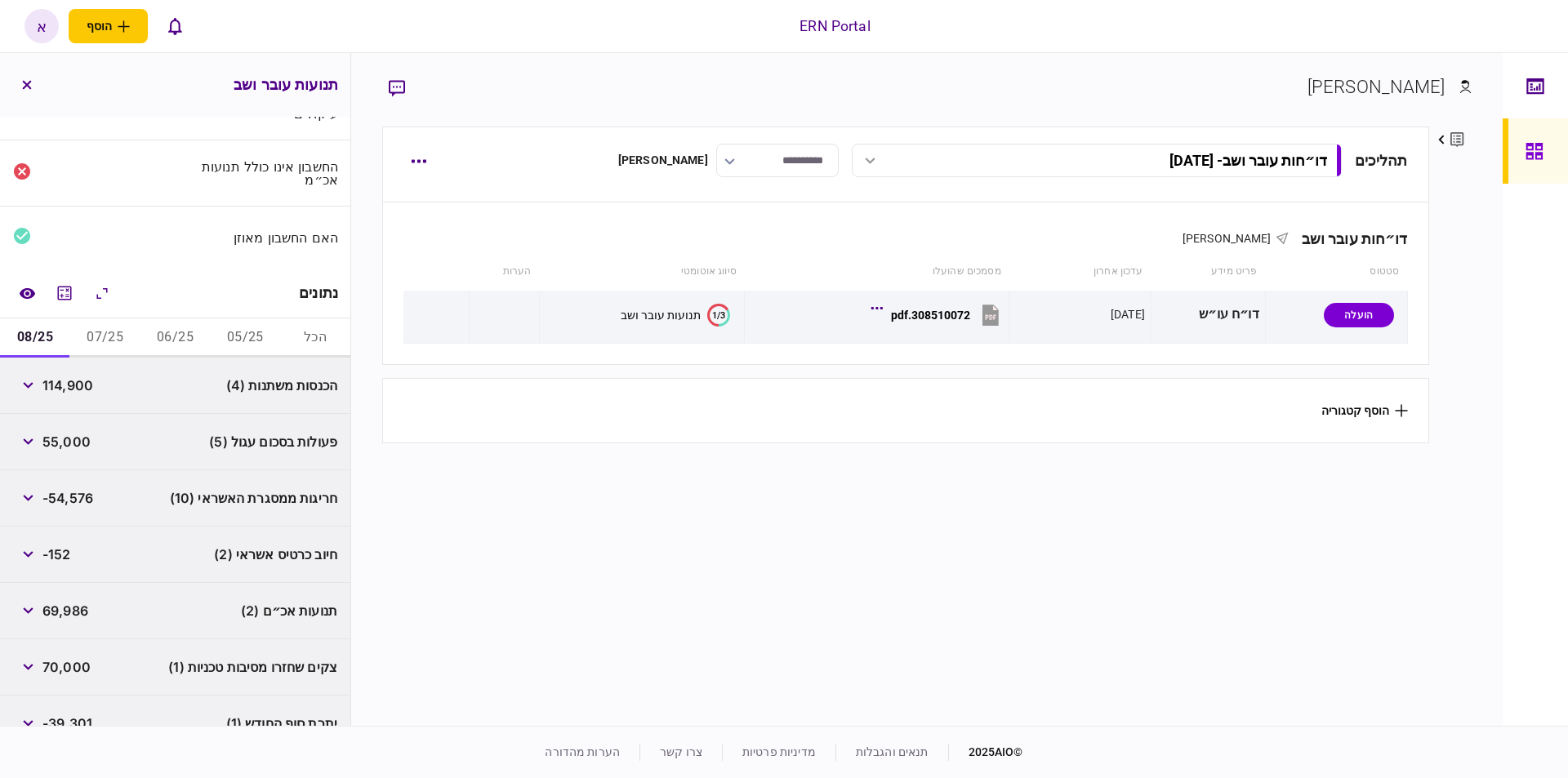
drag, startPoint x: 47, startPoint y: 664, endPoint x: 48, endPoint y: 650, distance: 14.0
click at [48, 653] on div "70,000" at bounding box center [51, 668] width 78 height 30
click at [31, 601] on button "button" at bounding box center [28, 611] width 30 height 30
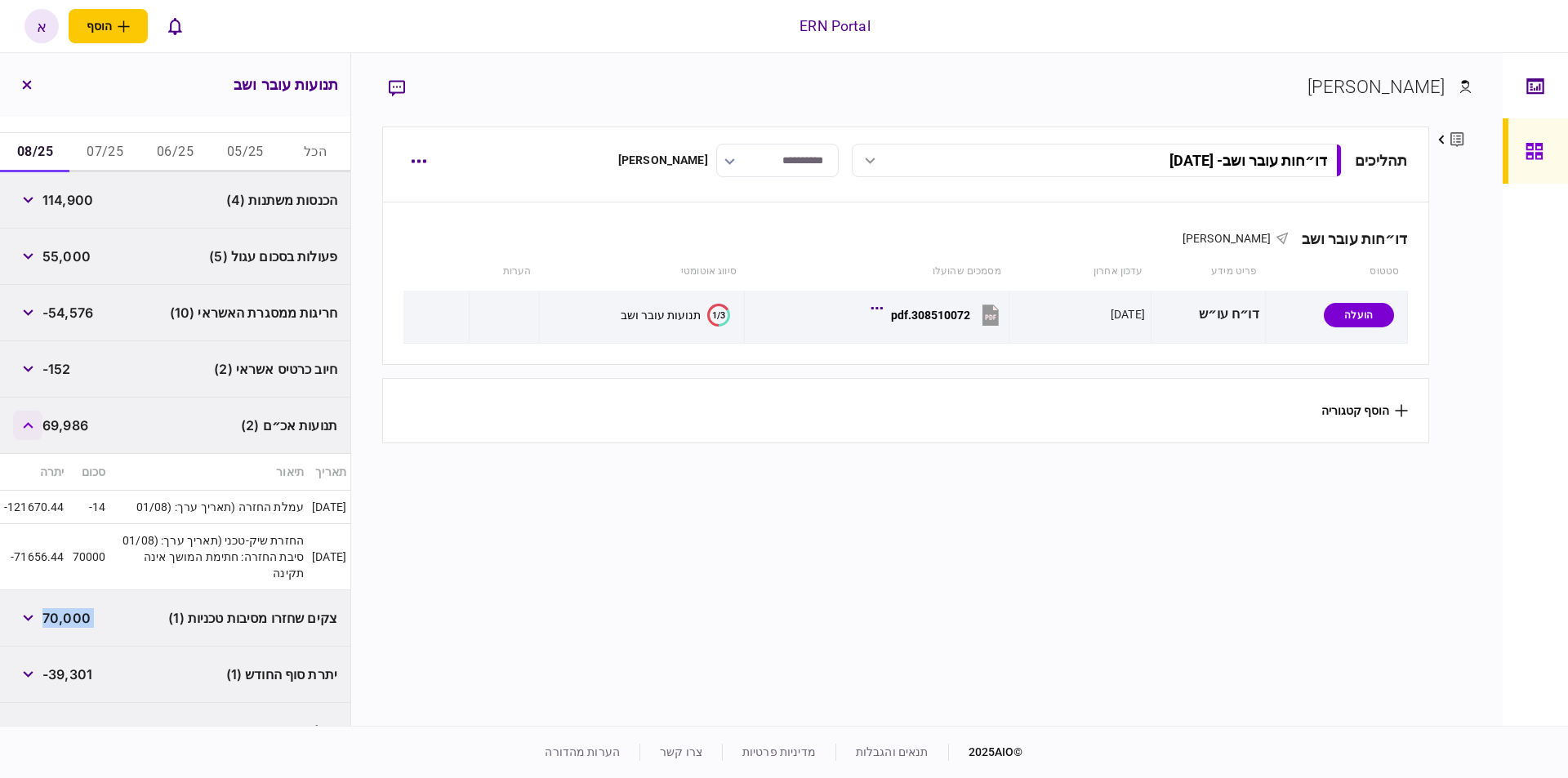
click at [31, 418] on button "button" at bounding box center [28, 426] width 30 height 30
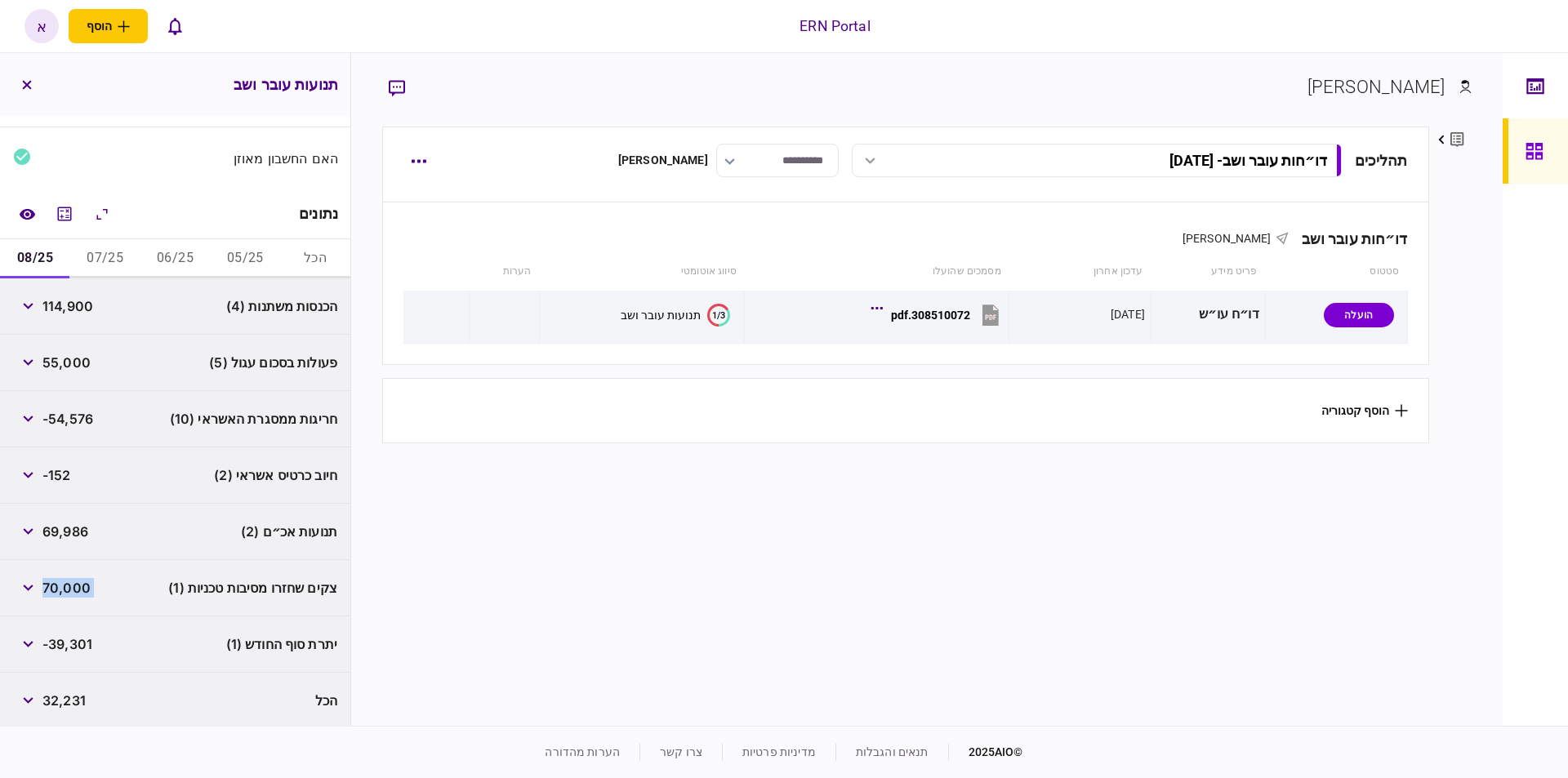
scroll to position [0, 0]
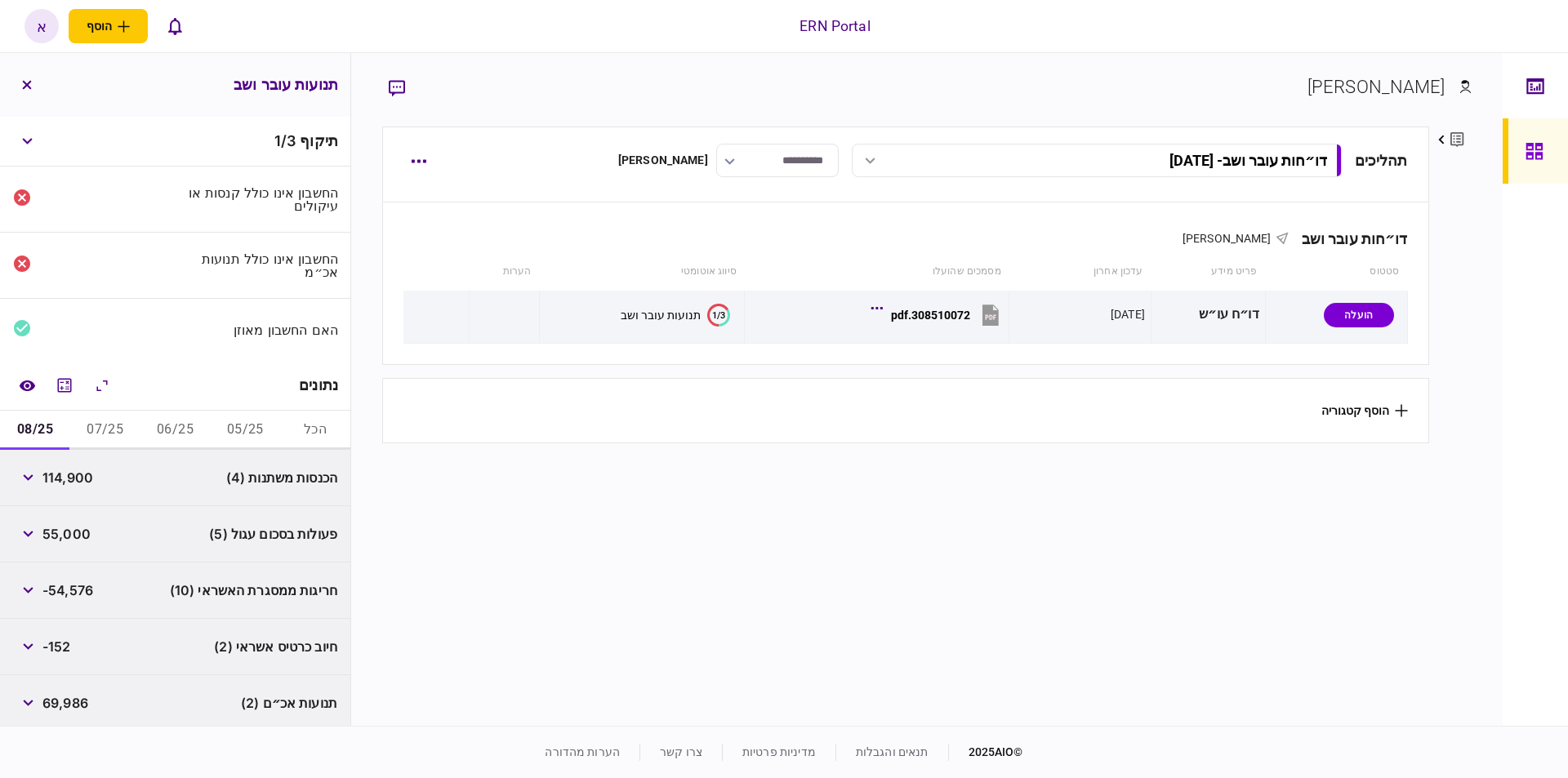
click at [250, 421] on button "05/25" at bounding box center [245, 431] width 70 height 39
click at [183, 532] on span "חריגות ממסגרת האשראי (19)" at bounding box center [253, 534] width 167 height 20
click at [33, 588] on icon "button" at bounding box center [28, 591] width 11 height 7
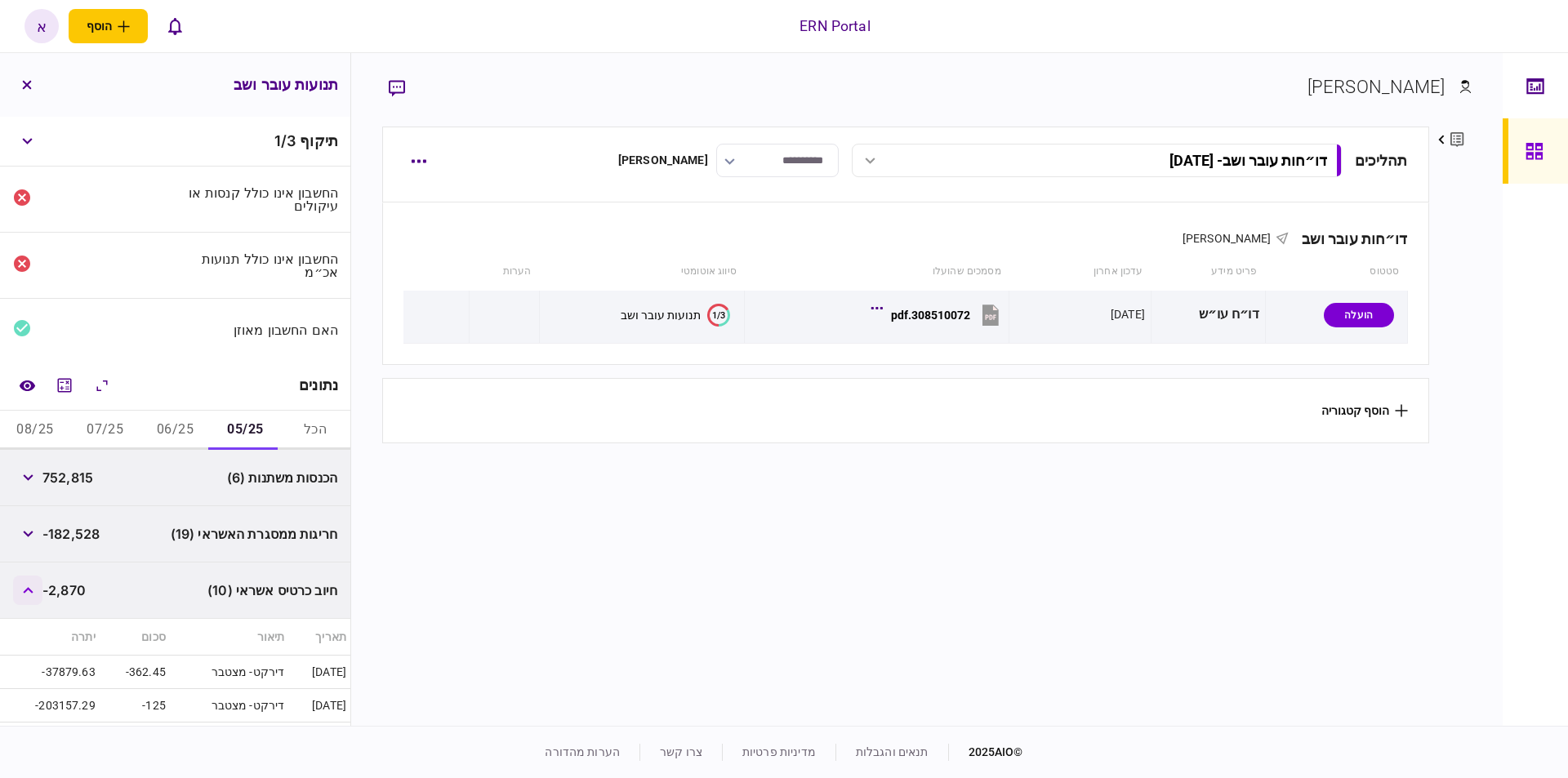
click at [33, 588] on icon "button" at bounding box center [28, 591] width 11 height 7
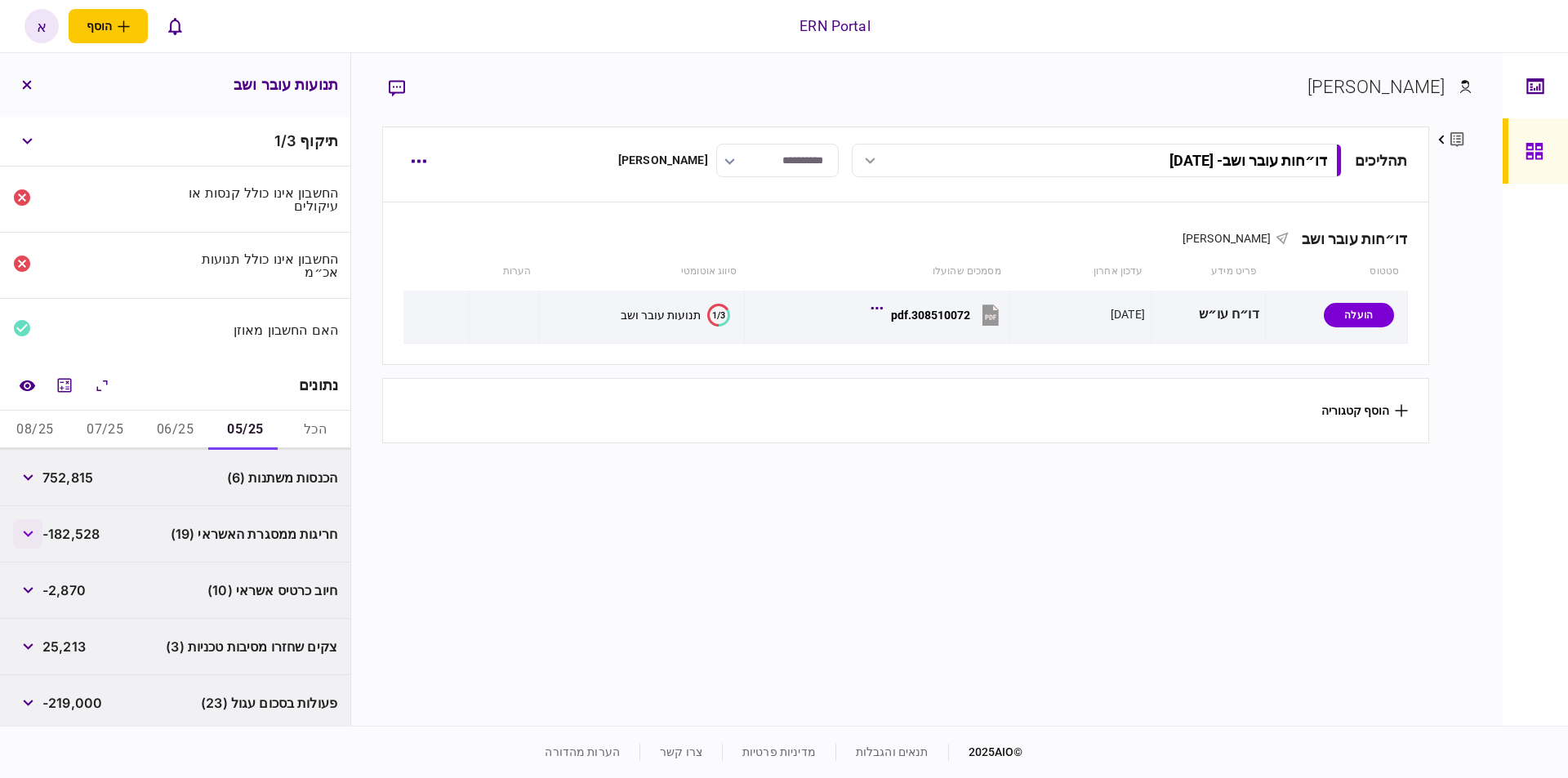
click at [24, 529] on button "button" at bounding box center [28, 534] width 30 height 30
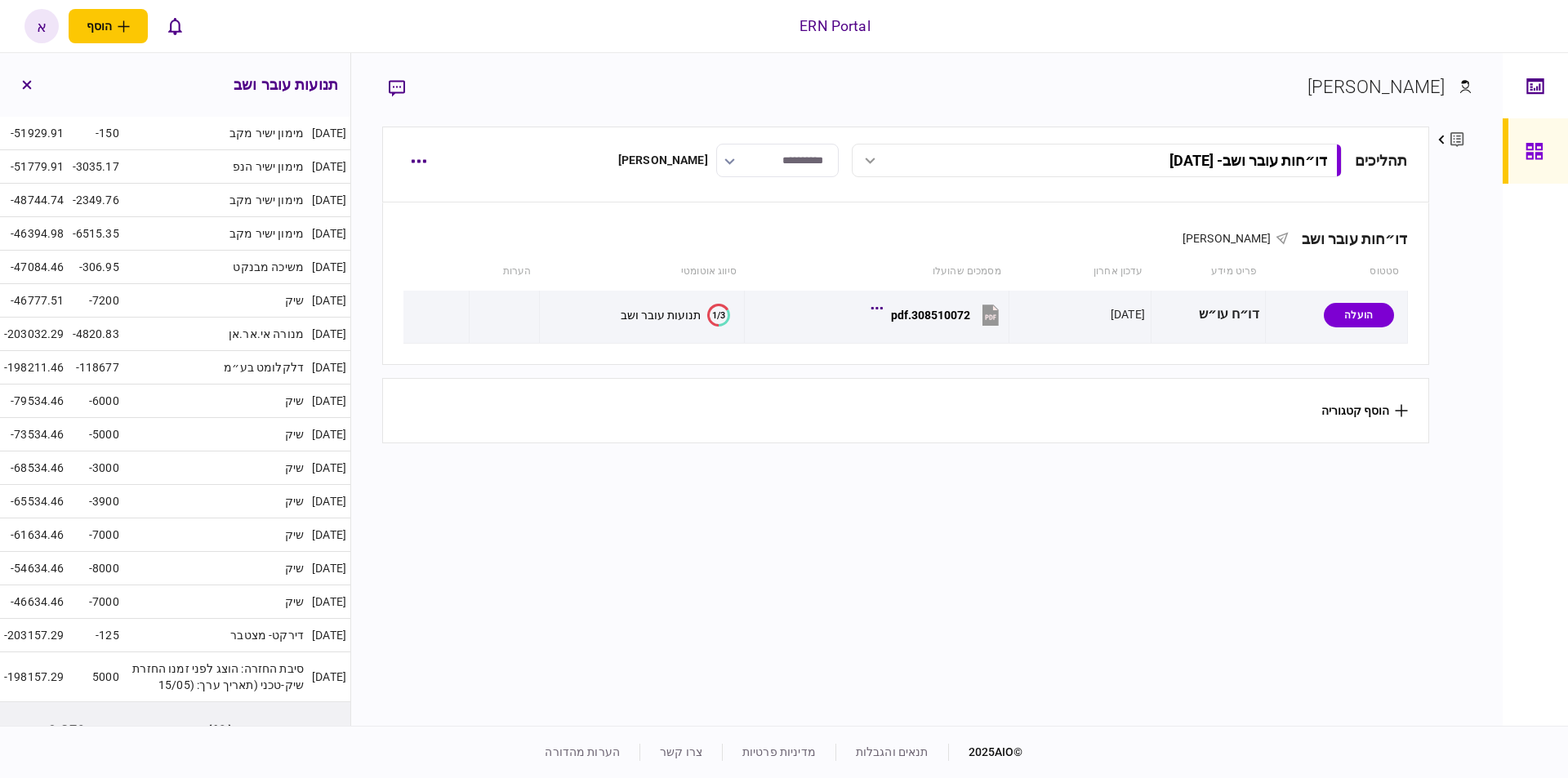
scroll to position [141, 0]
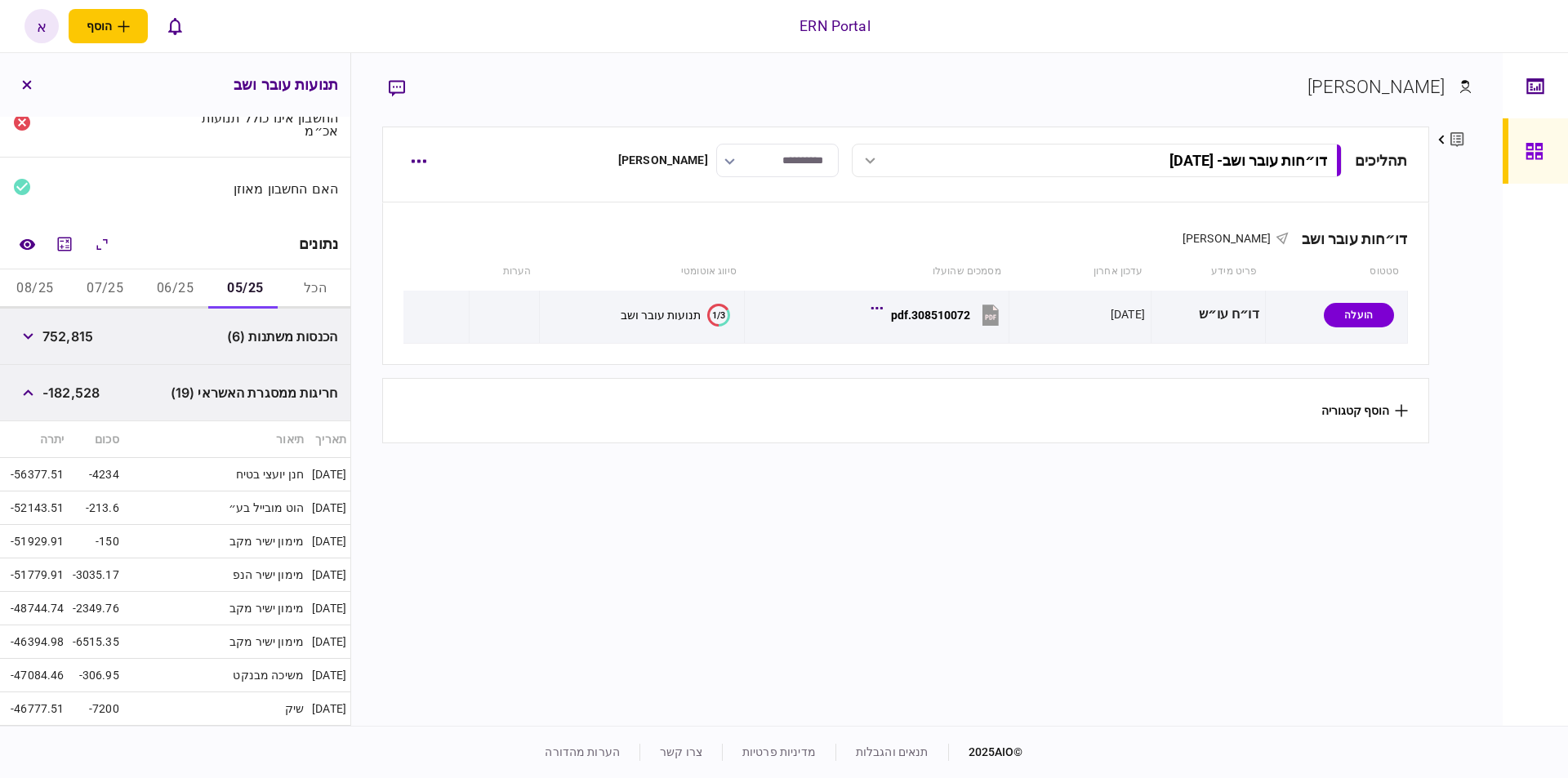
click at [168, 285] on button "06/25" at bounding box center [175, 289] width 70 height 39
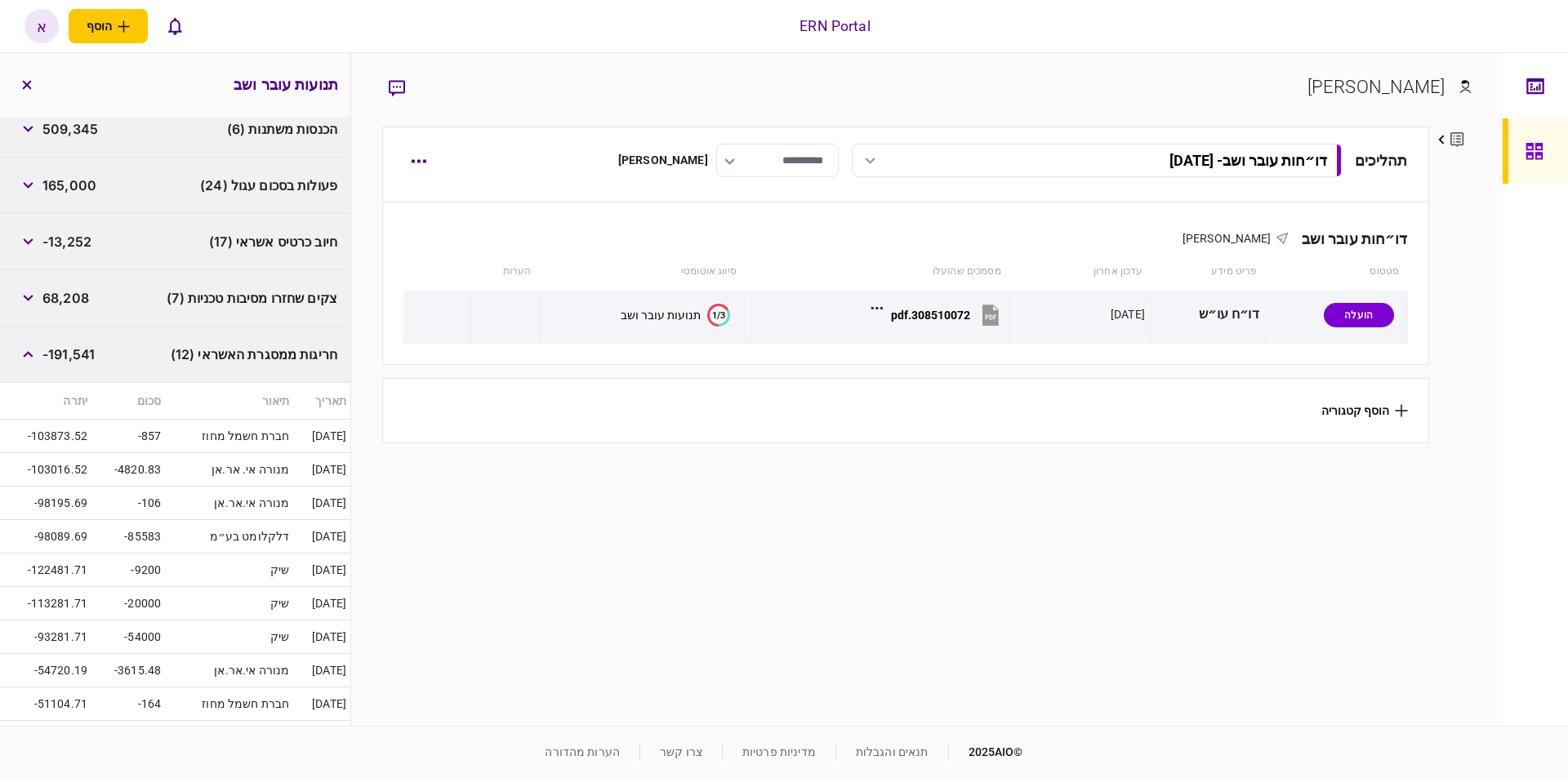
scroll to position [533, 0]
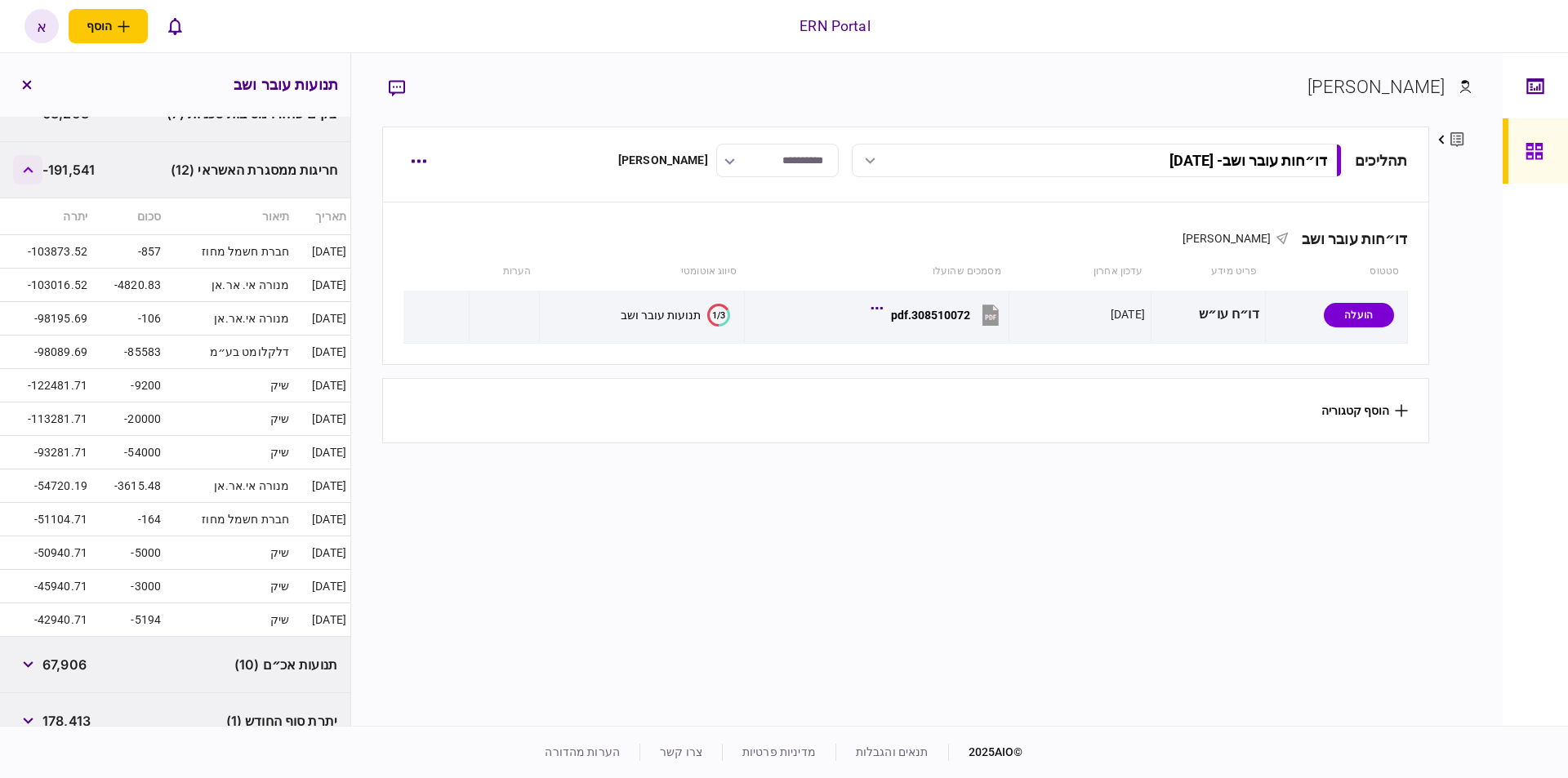
click at [27, 174] on button "button" at bounding box center [28, 170] width 30 height 30
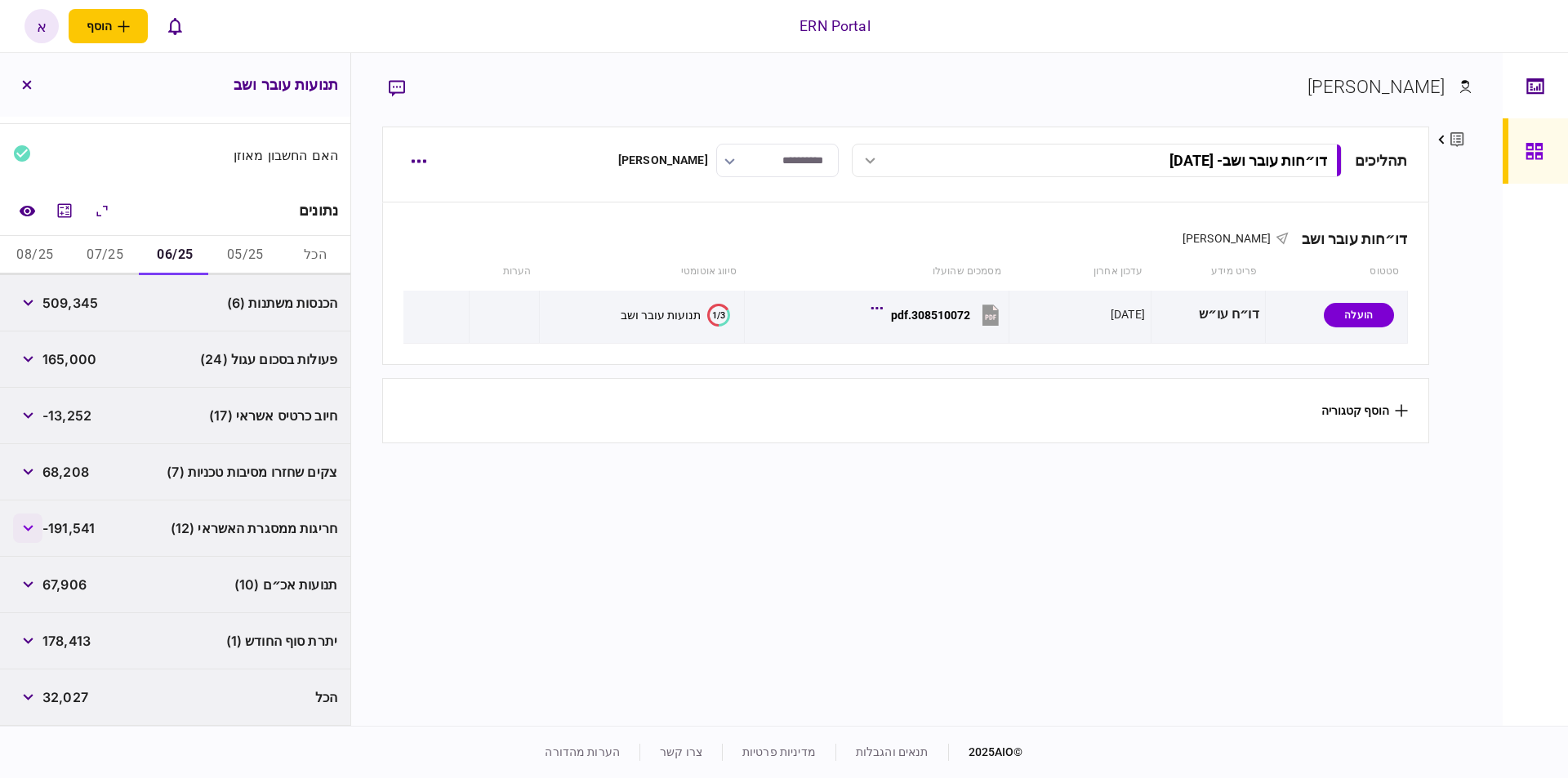
scroll to position [172, 0]
click at [214, 535] on span "חריגות ממסגרת האשראי (12)" at bounding box center [253, 531] width 167 height 20
click at [27, 524] on button "button" at bounding box center [28, 531] width 30 height 30
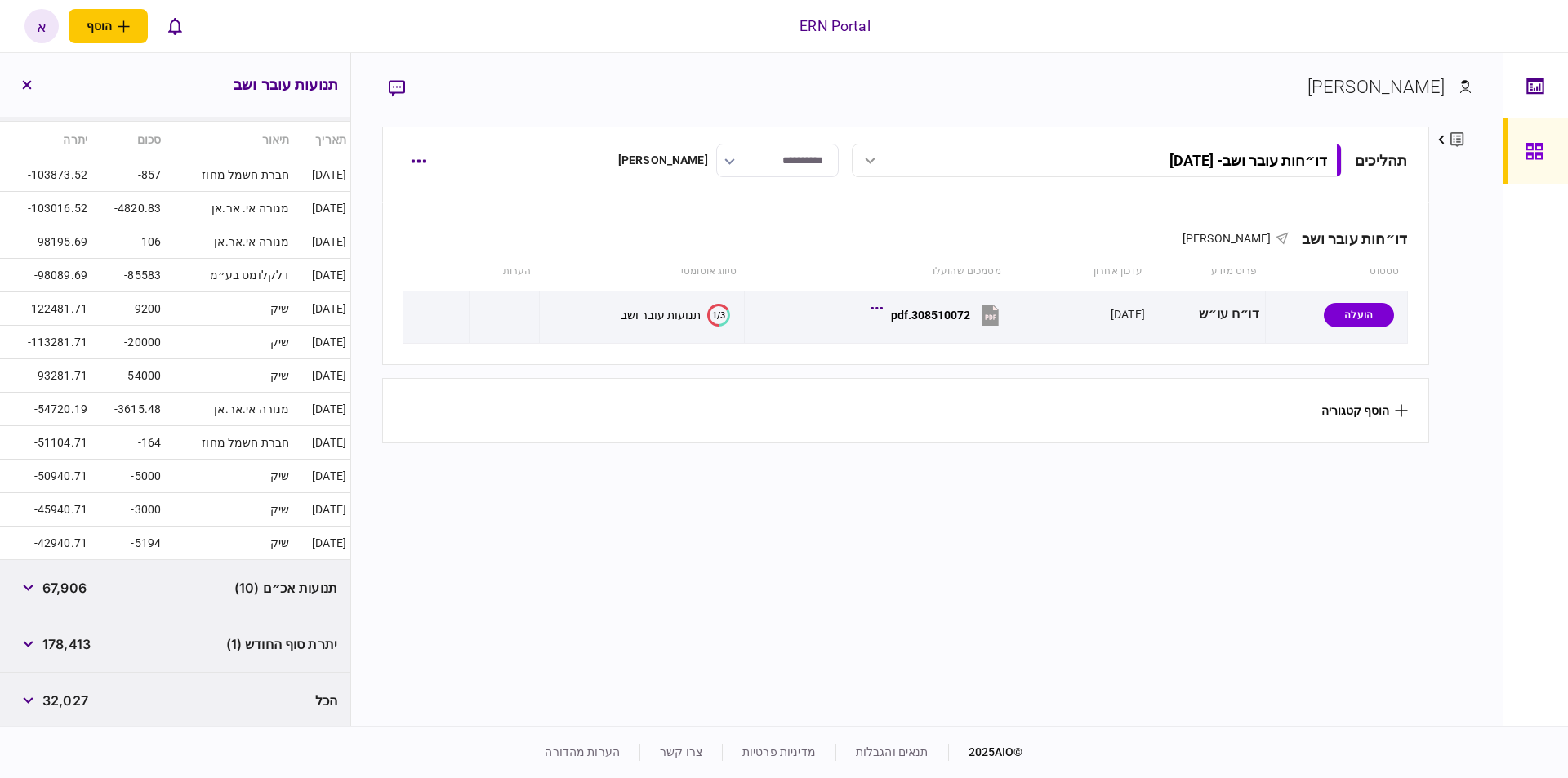
scroll to position [283, 0]
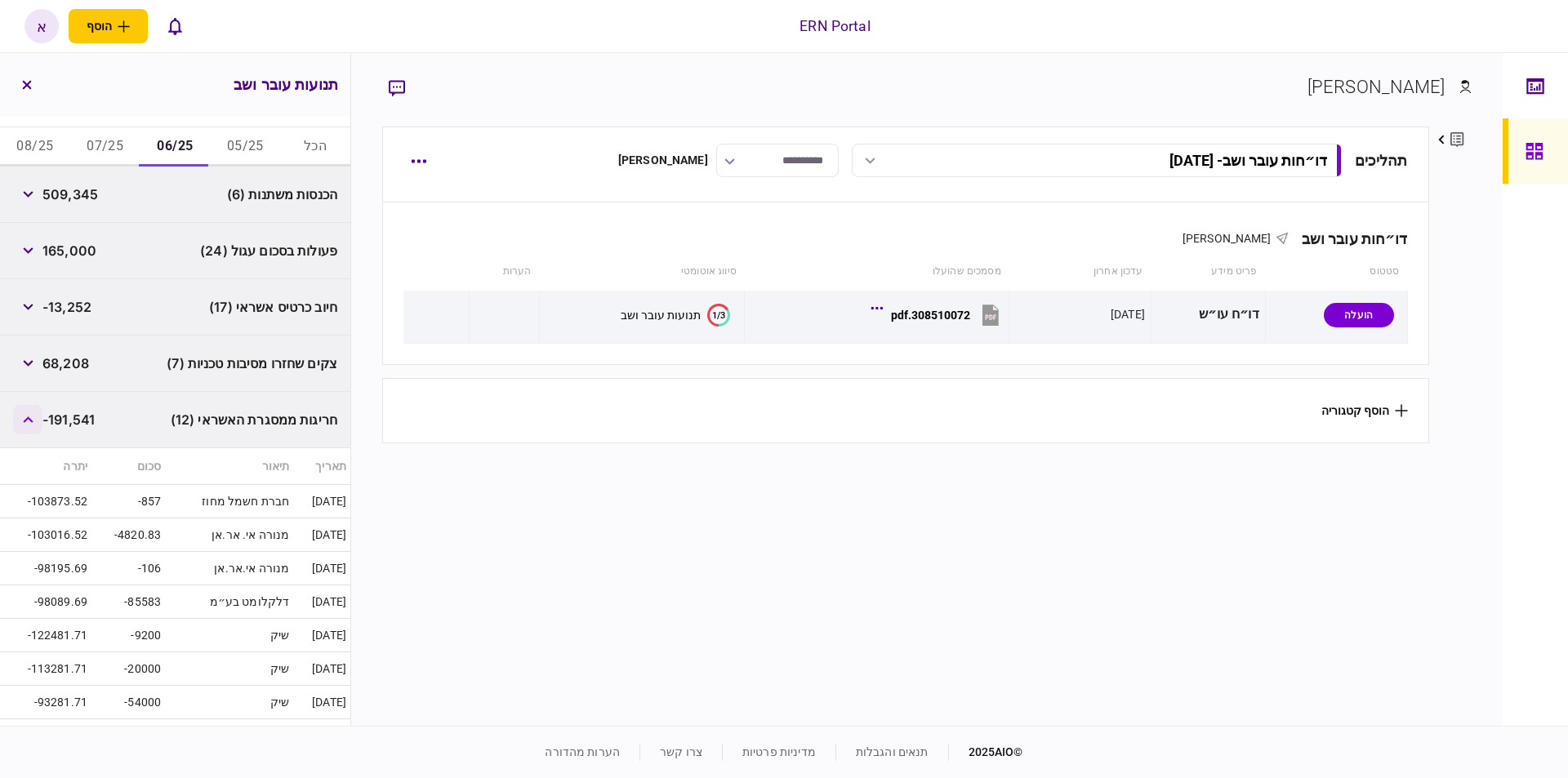
click at [37, 411] on button "button" at bounding box center [28, 420] width 30 height 30
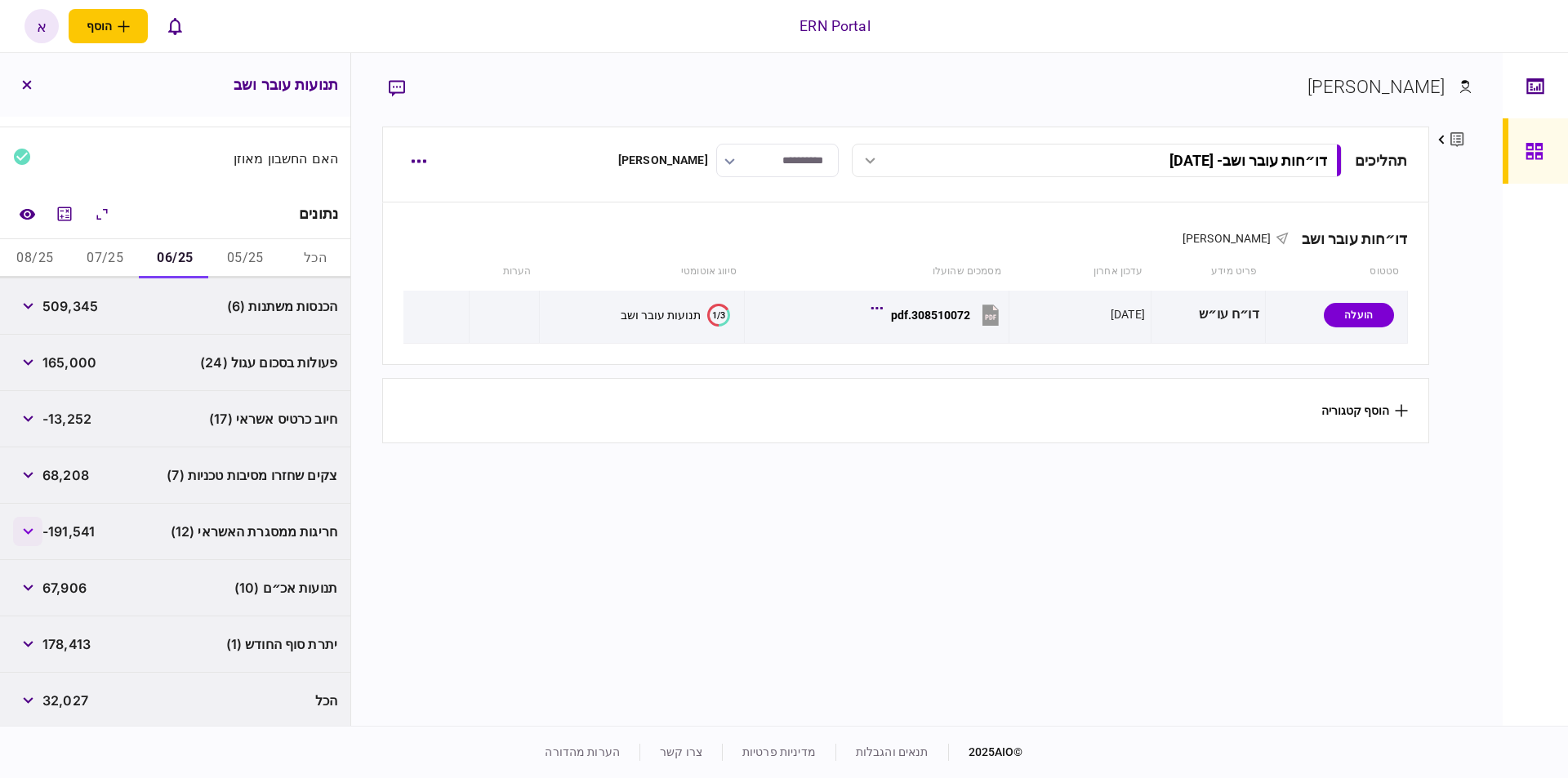
scroll to position [172, 0]
